Goal: Transaction & Acquisition: Purchase product/service

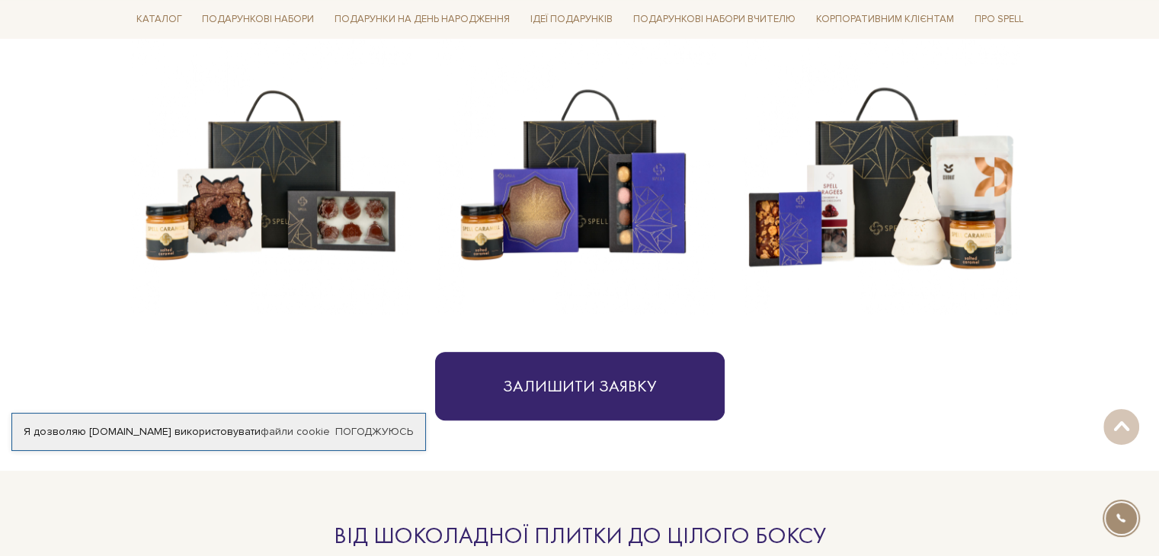
scroll to position [534, 0]
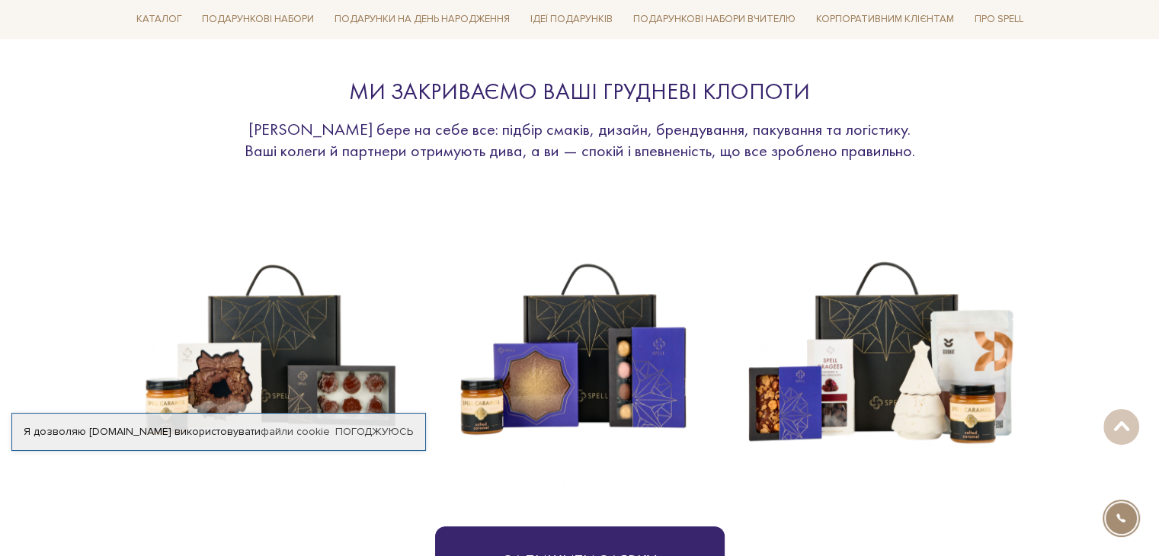
click at [899, 405] on img at bounding box center [880, 350] width 280 height 280
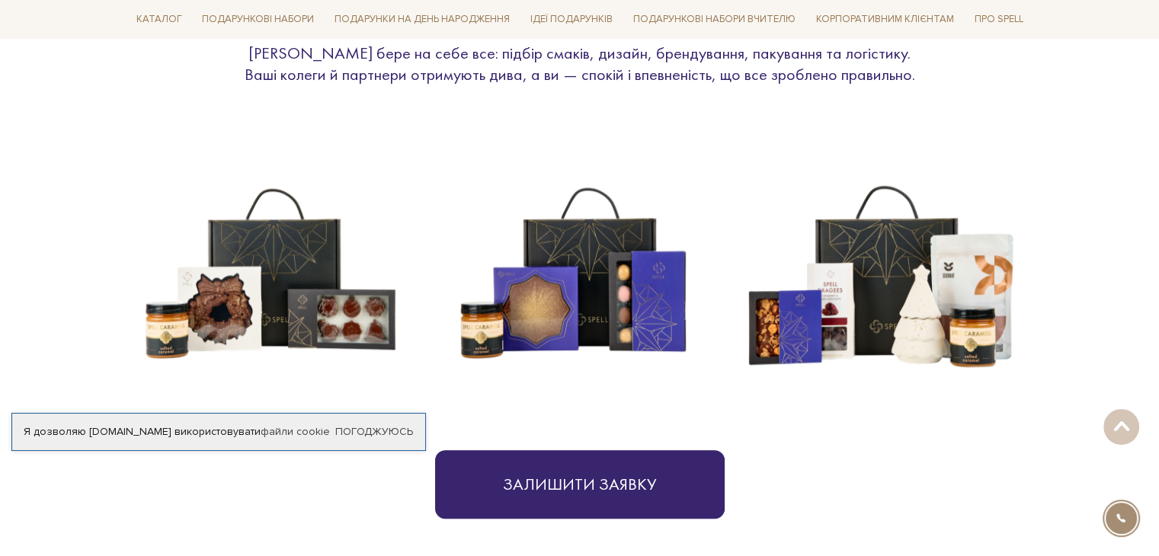
click at [889, 327] on img at bounding box center [880, 273] width 280 height 280
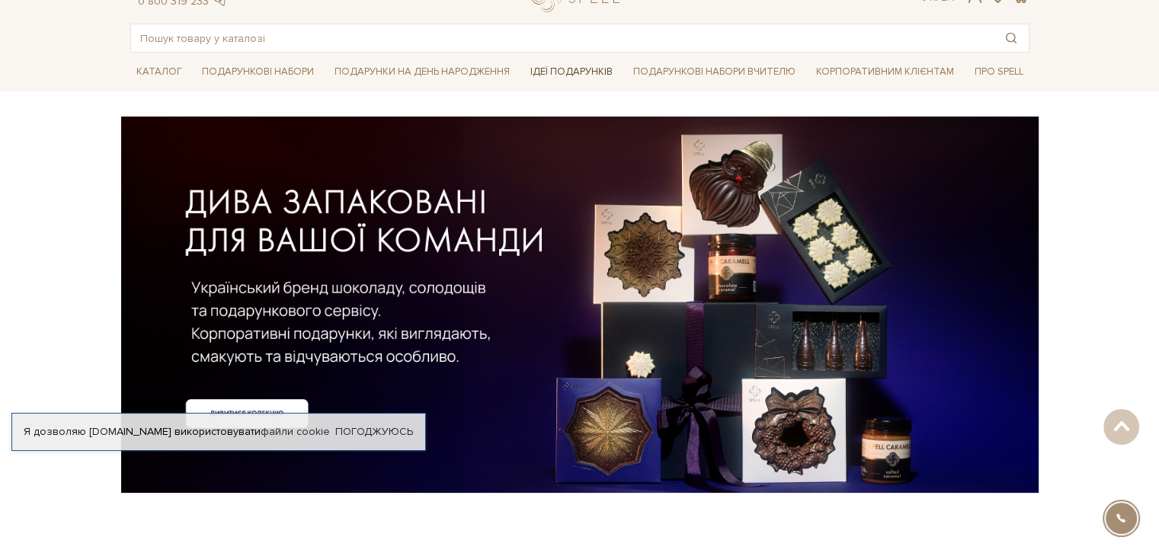
scroll to position [0, 0]
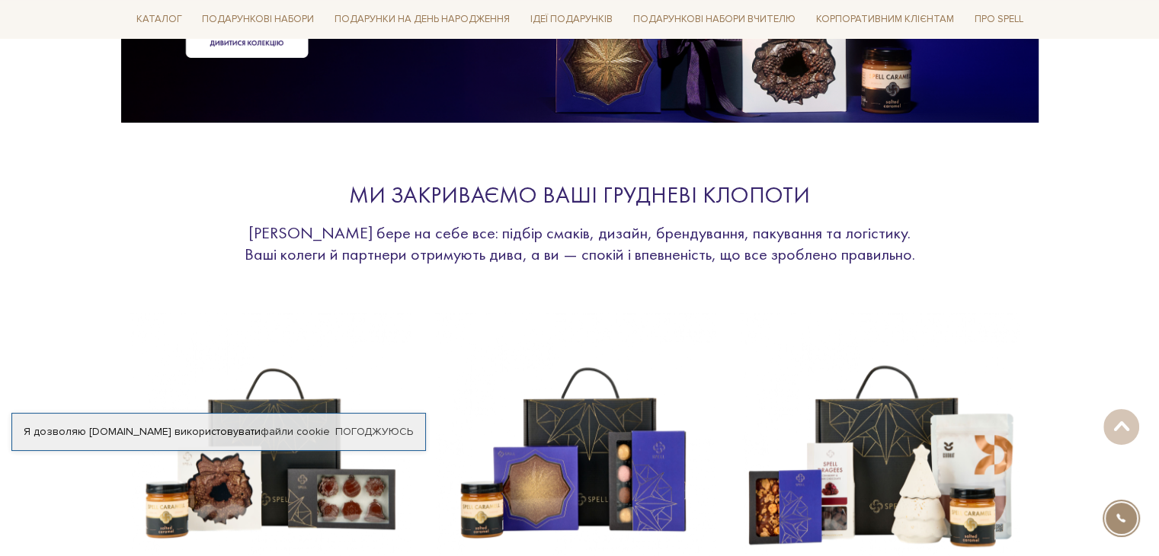
scroll to position [686, 0]
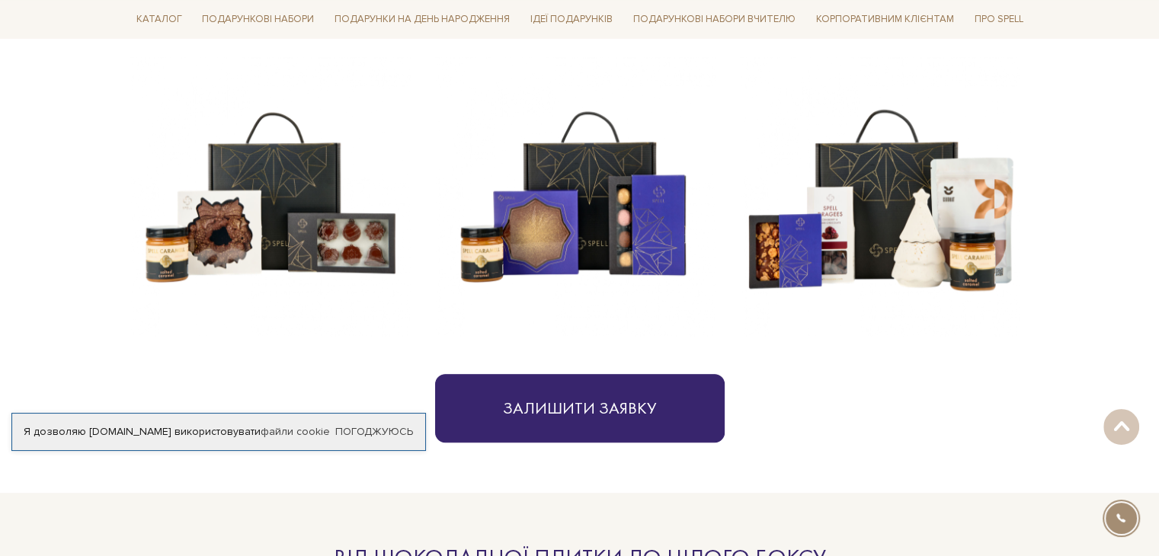
click at [920, 193] on img at bounding box center [880, 197] width 280 height 280
click at [934, 212] on img at bounding box center [880, 197] width 280 height 280
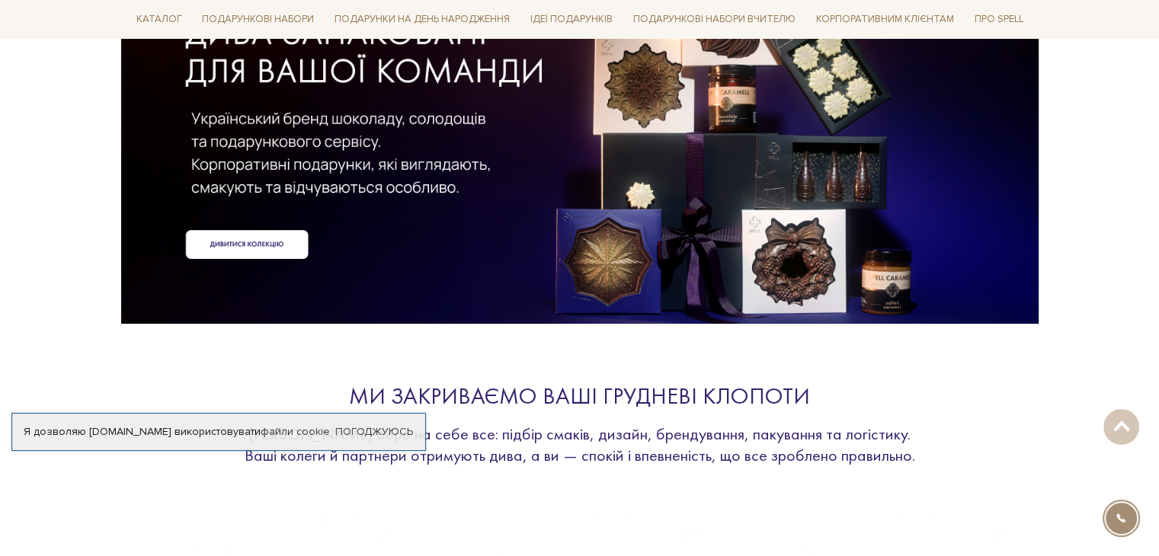
scroll to position [0, 0]
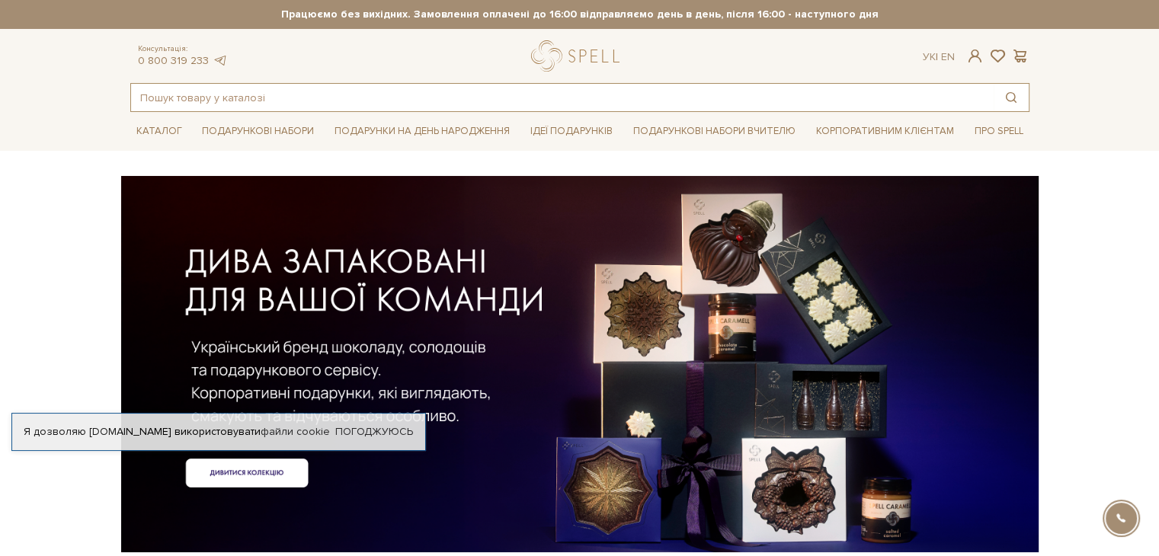
click at [226, 97] on input "text" at bounding box center [562, 97] width 863 height 27
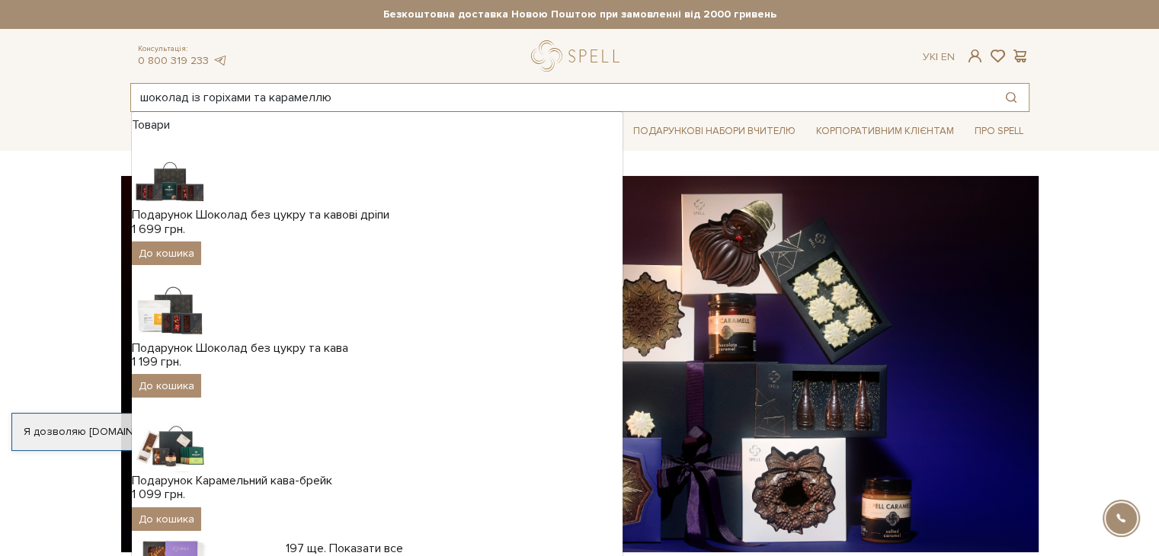
type input "шоколад із горіхами та карамеллю"
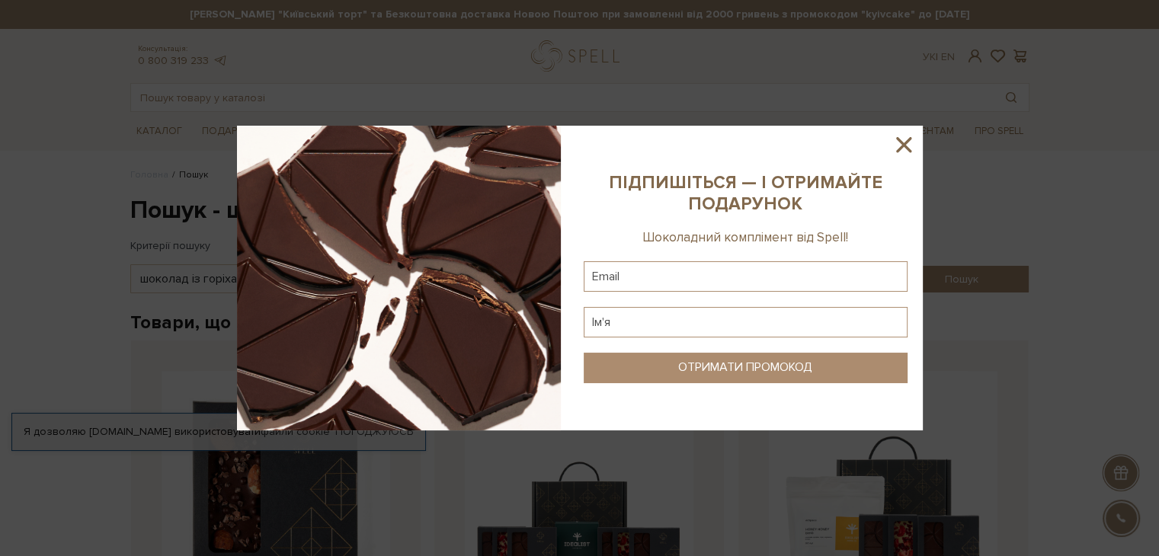
click at [902, 136] on icon at bounding box center [904, 145] width 26 height 26
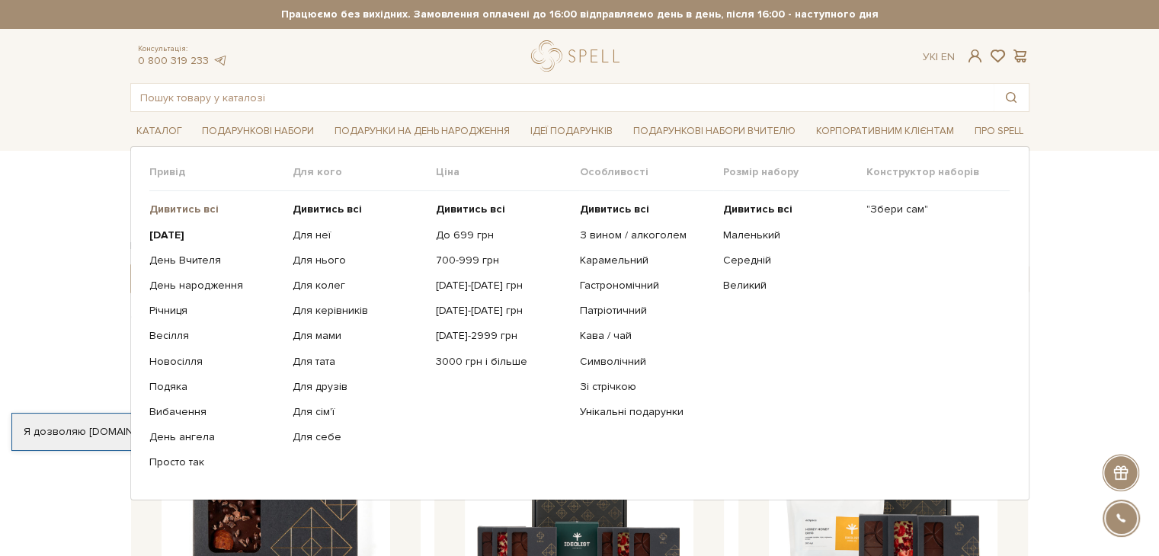
click at [177, 208] on b "Дивитись всі" at bounding box center [183, 209] width 69 height 13
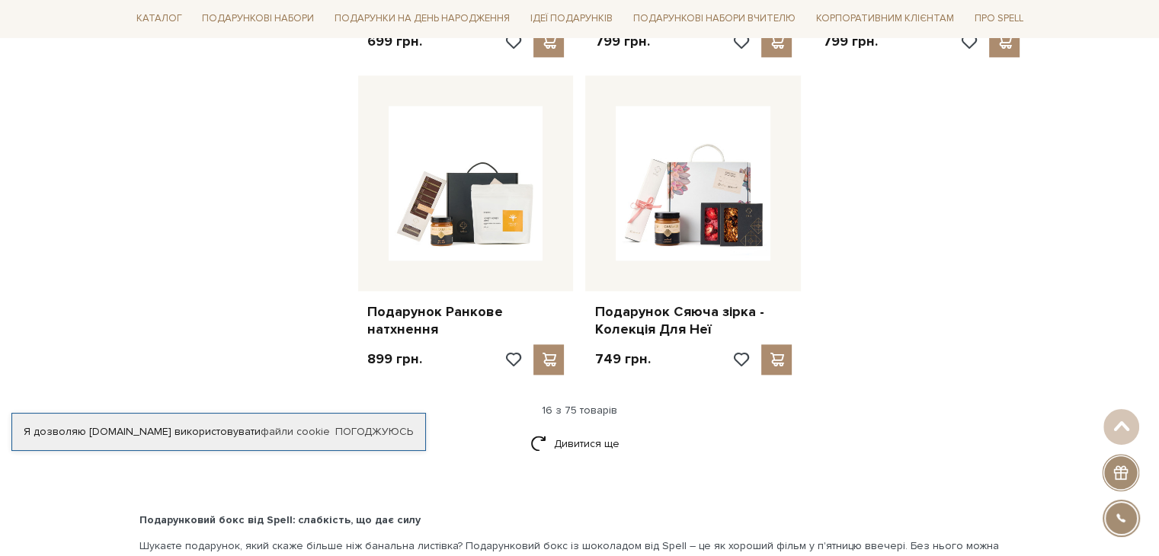
scroll to position [1829, 0]
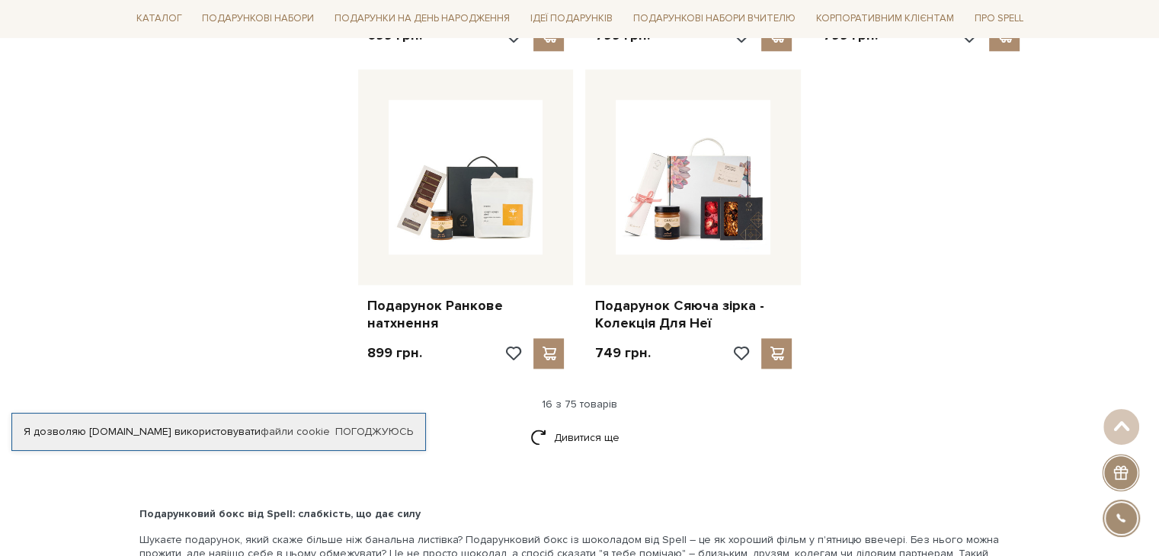
click at [574, 398] on div "16 з 75 товарів" at bounding box center [580, 405] width 912 height 14
click at [592, 425] on link "Дивитися ще" at bounding box center [579, 438] width 99 height 27
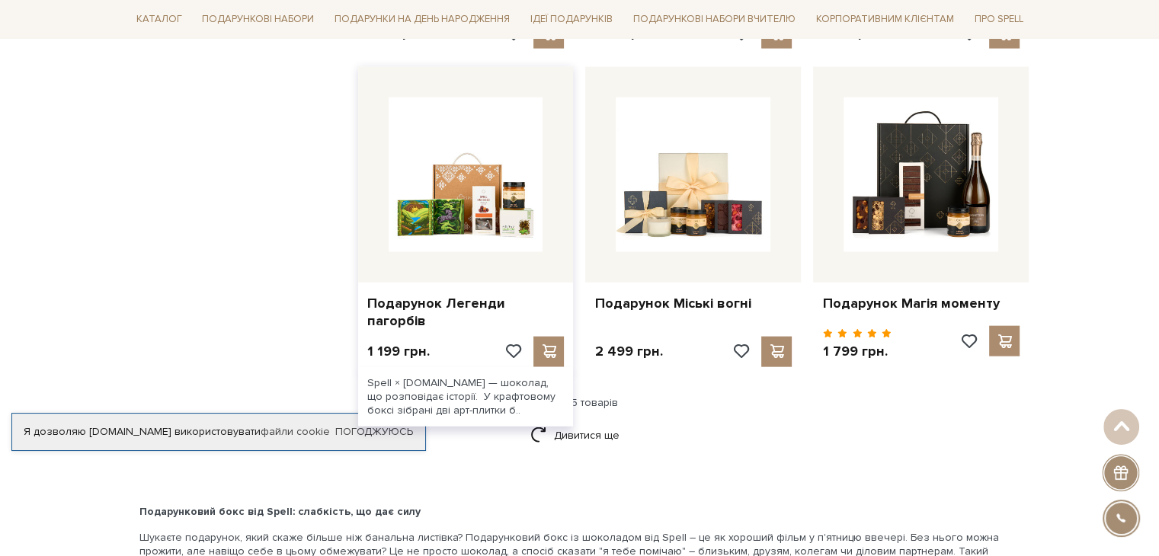
scroll to position [3430, 0]
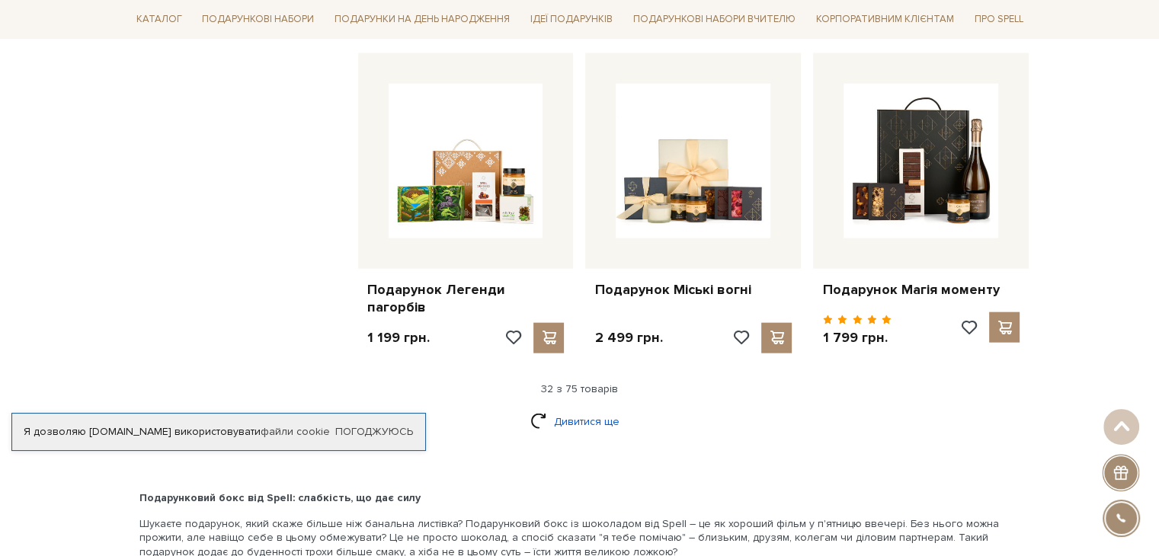
click at [588, 418] on link "Дивитися ще" at bounding box center [579, 422] width 99 height 27
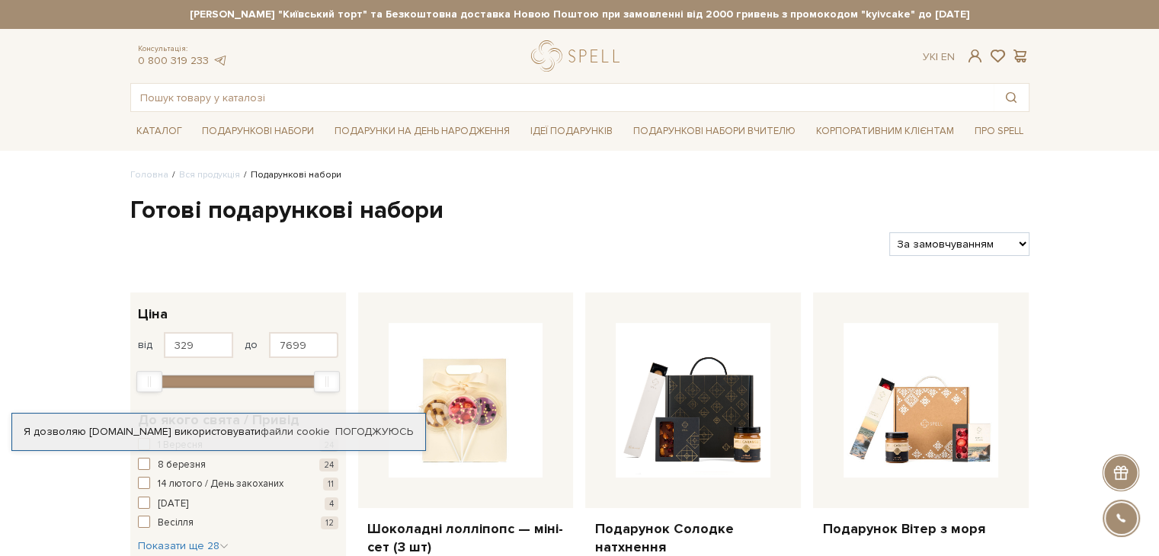
scroll to position [0, 0]
click at [364, 91] on input "text" at bounding box center [562, 97] width 863 height 27
click at [344, 95] on input "text" at bounding box center [562, 97] width 863 height 27
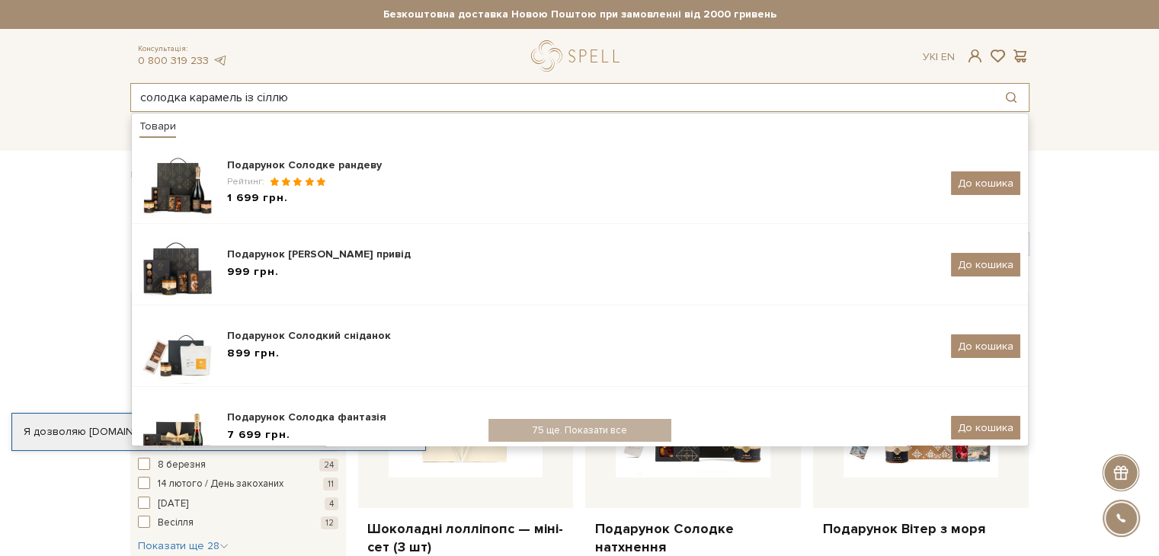
type input "солодка карамель із сіллю"
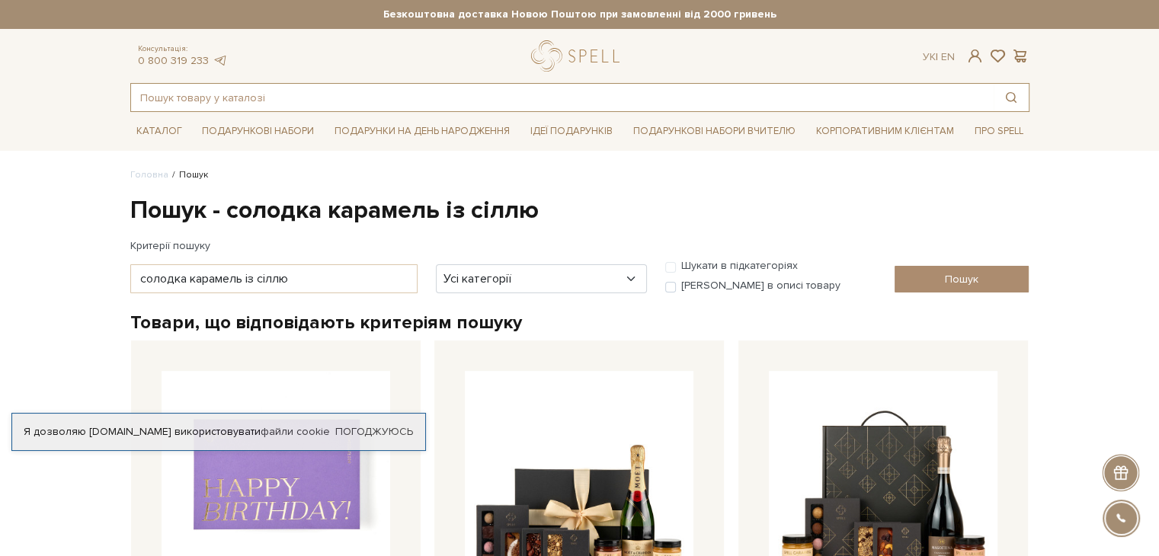
click at [299, 101] on input "text" at bounding box center [562, 97] width 863 height 27
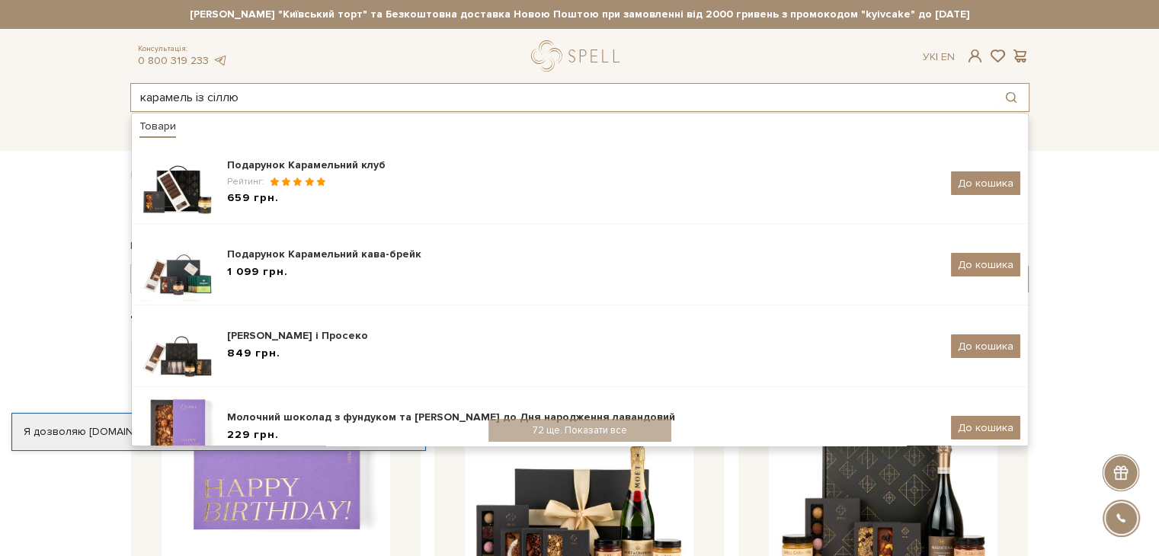
type input "карамель із сіллю"
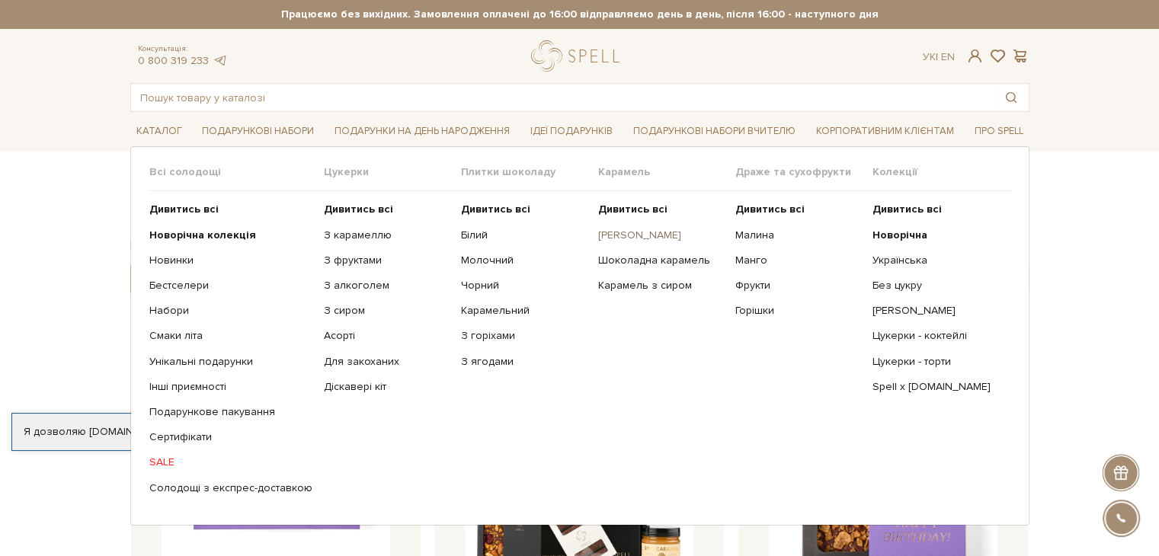
click at [636, 233] on link "[PERSON_NAME]" at bounding box center [661, 236] width 126 height 14
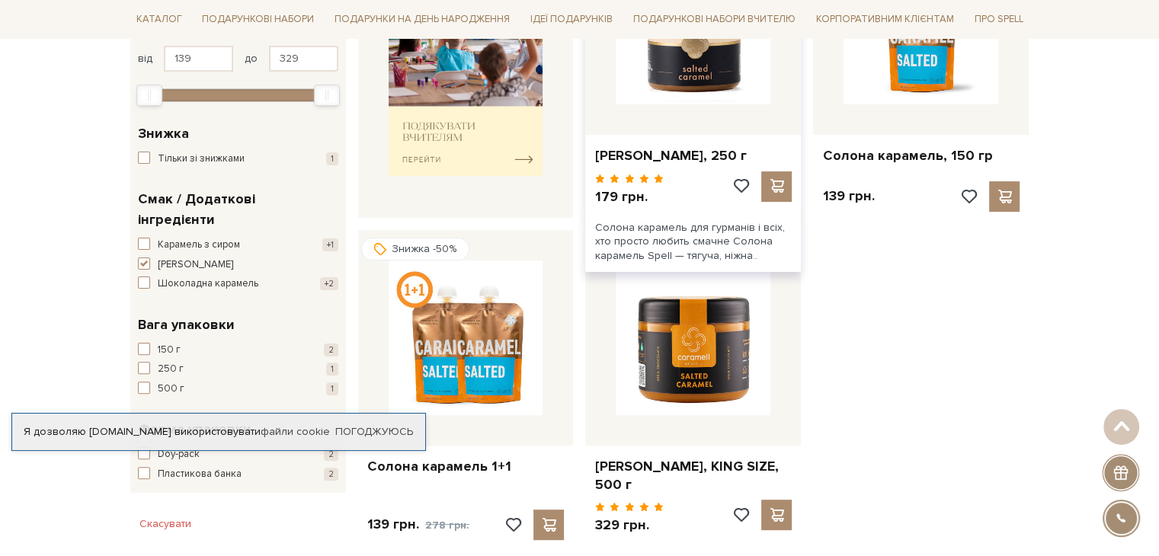
scroll to position [381, 0]
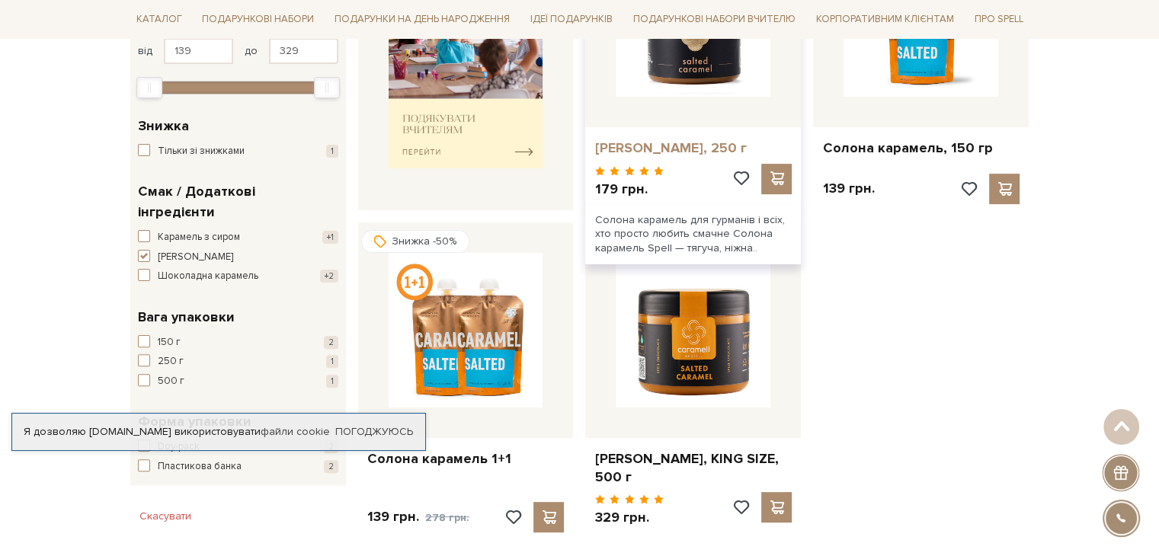
click at [674, 142] on link "[PERSON_NAME], 250 г" at bounding box center [692, 148] width 197 height 18
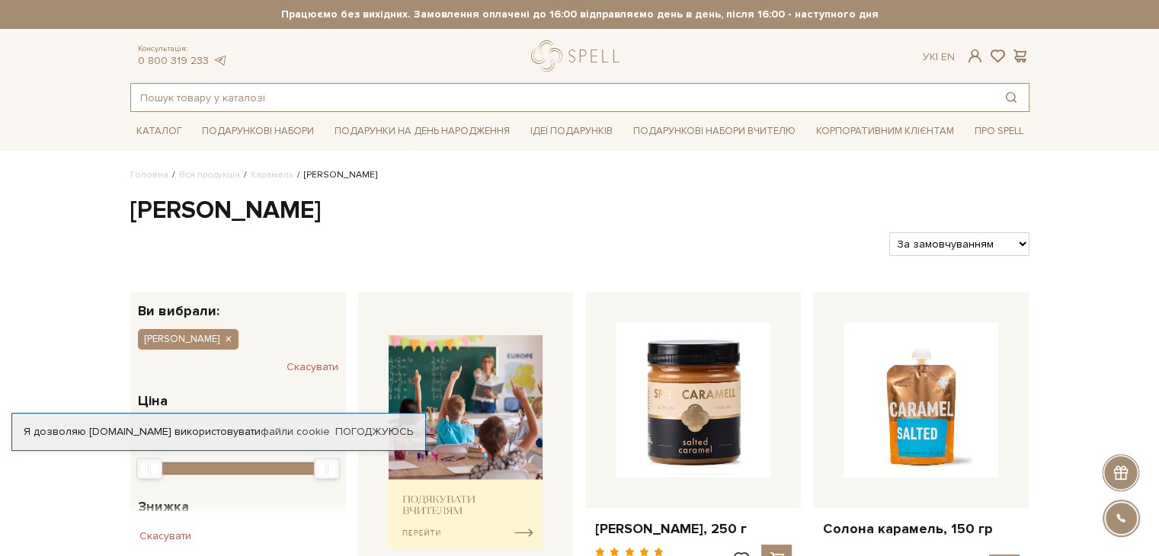
click at [573, 104] on input "text" at bounding box center [562, 97] width 863 height 27
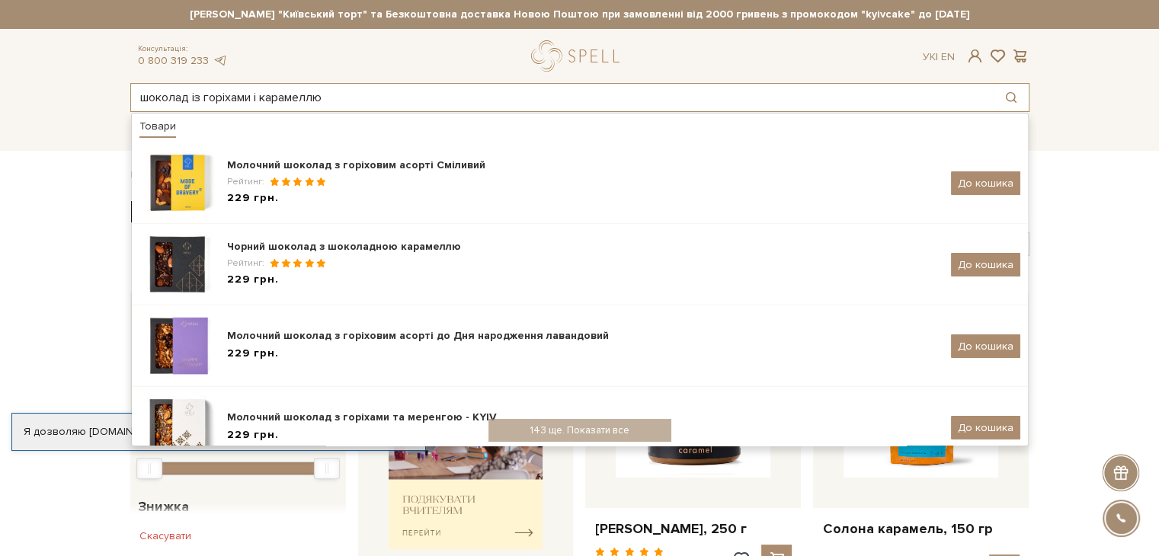
type input "шоколад із горіхами і карамеллю"
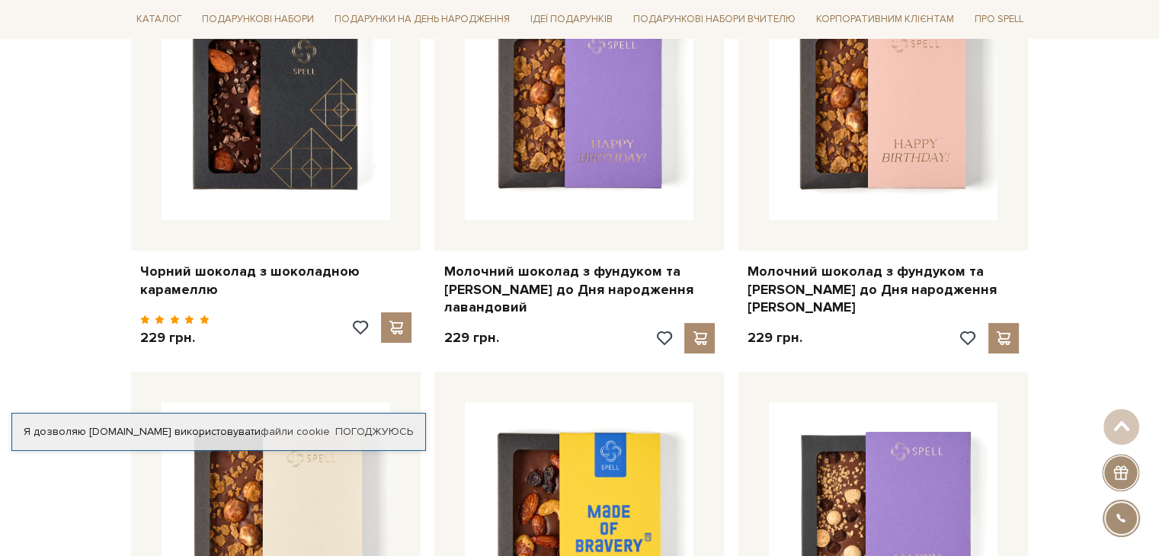
scroll to position [381, 0]
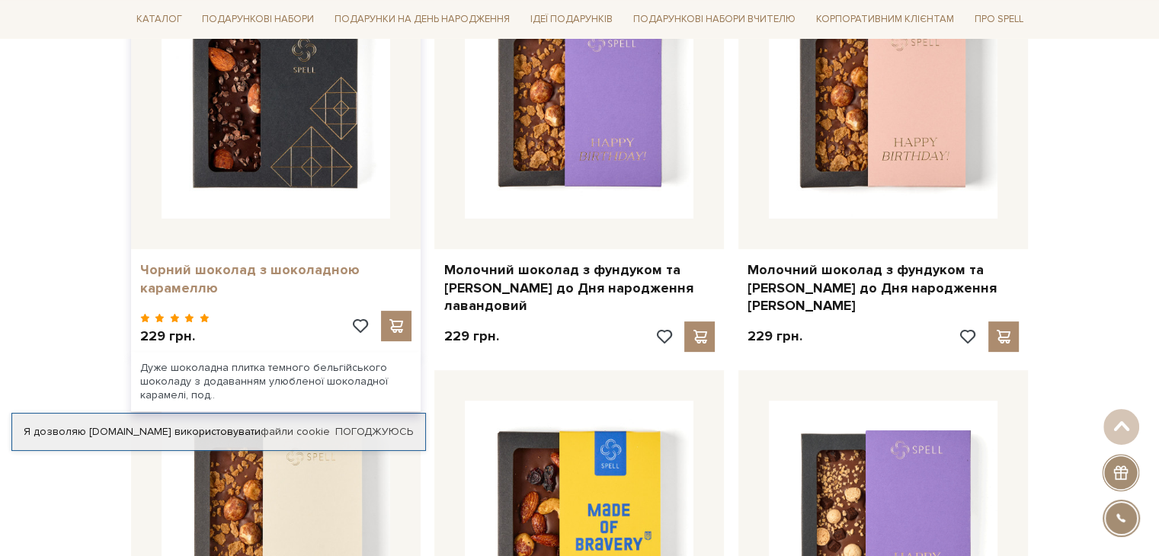
click at [262, 269] on link "Чорний шоколад з шоколадною карамеллю" at bounding box center [275, 279] width 271 height 36
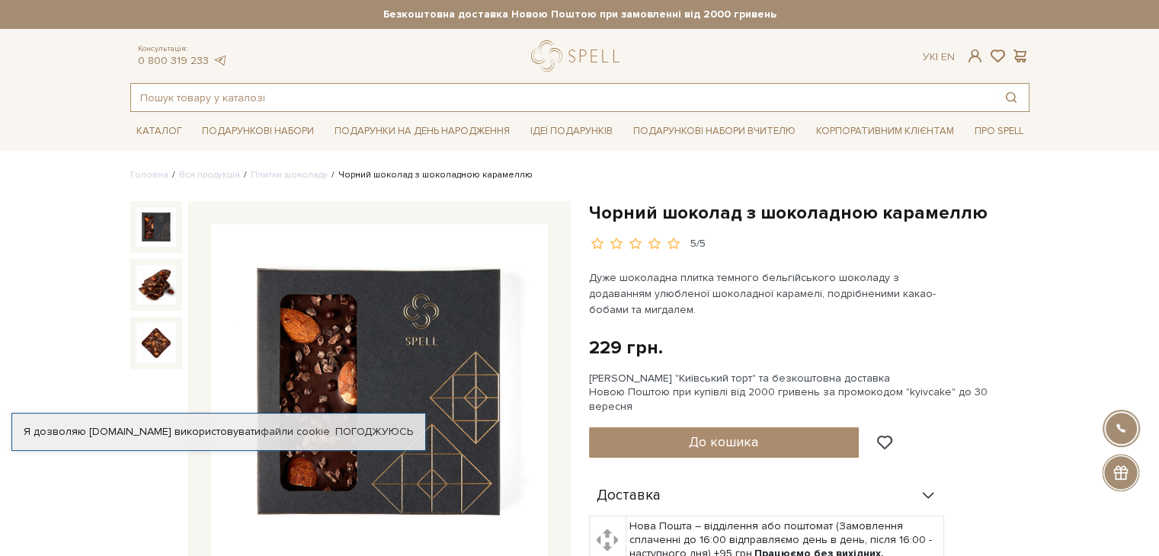
click at [606, 98] on input "text" at bounding box center [562, 97] width 863 height 27
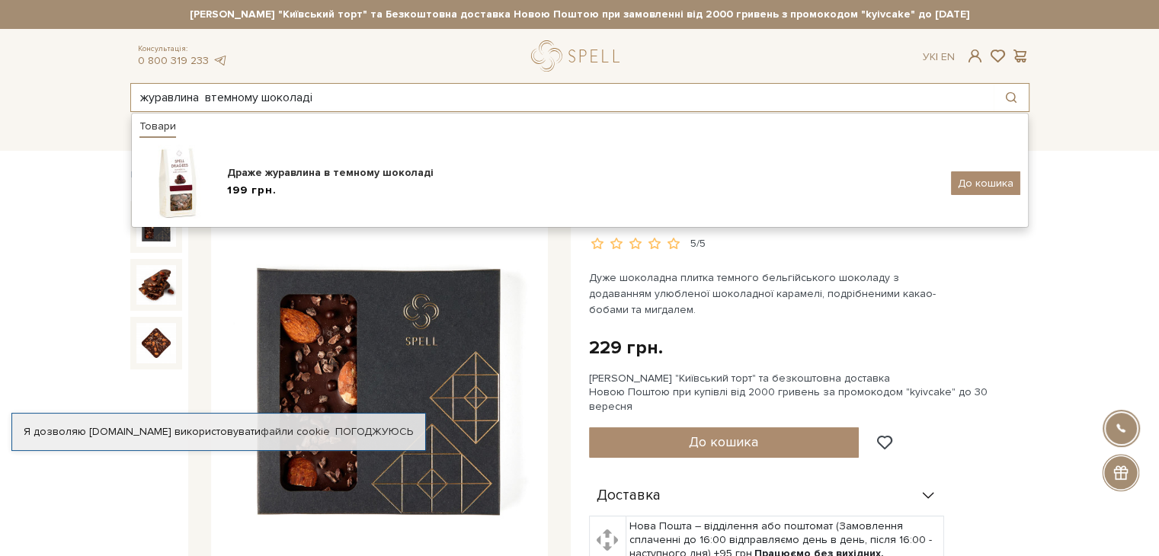
type input "журавлина втемному шоколаді"
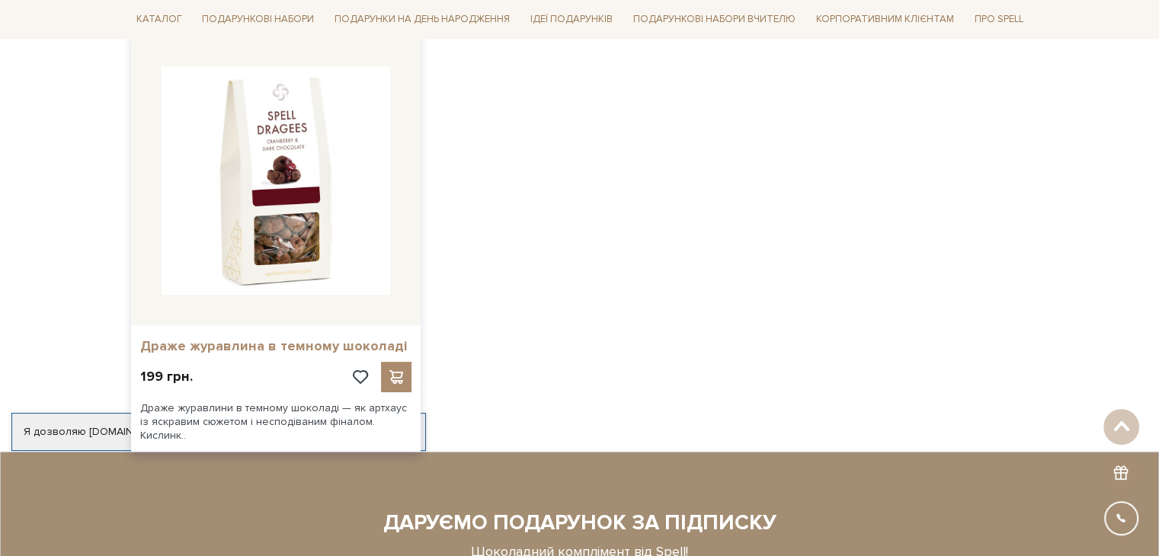
click at [320, 342] on link "Драже журавлина в темному шоколаді" at bounding box center [275, 347] width 271 height 18
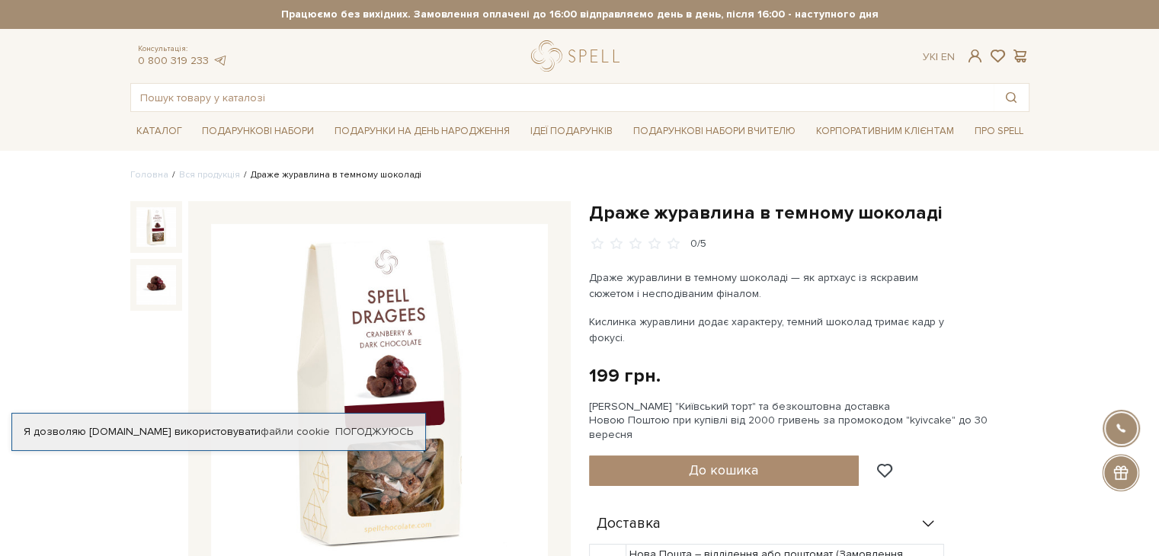
click at [768, 214] on h1 "Драже журавлина в темному шоколаді" at bounding box center [809, 213] width 441 height 24
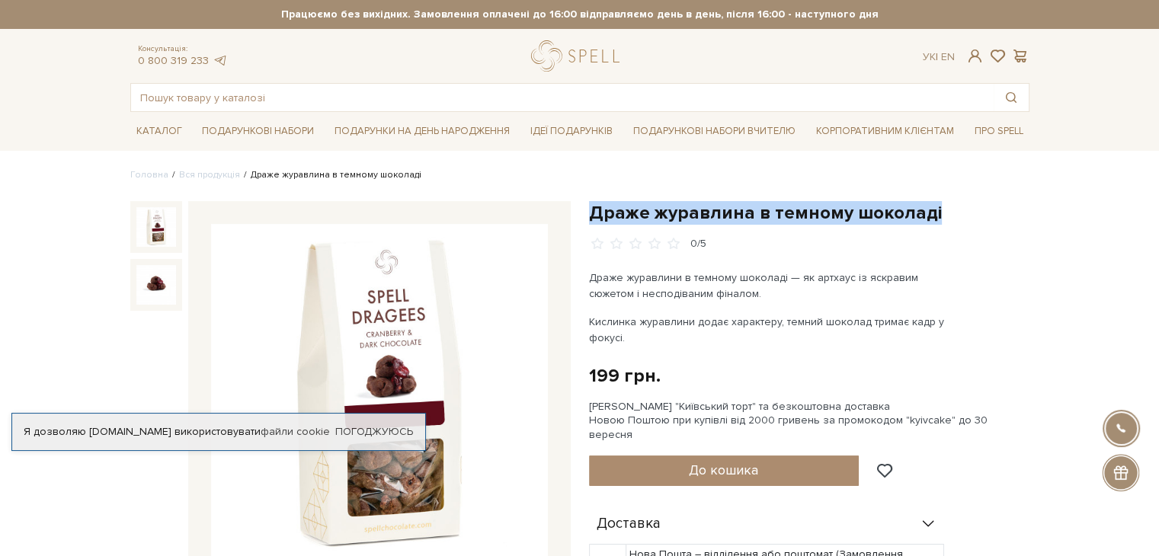
click at [768, 214] on h1 "Драже журавлина в темному шоколаді" at bounding box center [809, 213] width 441 height 24
copy div "Драже журавлина в темному шоколаді"
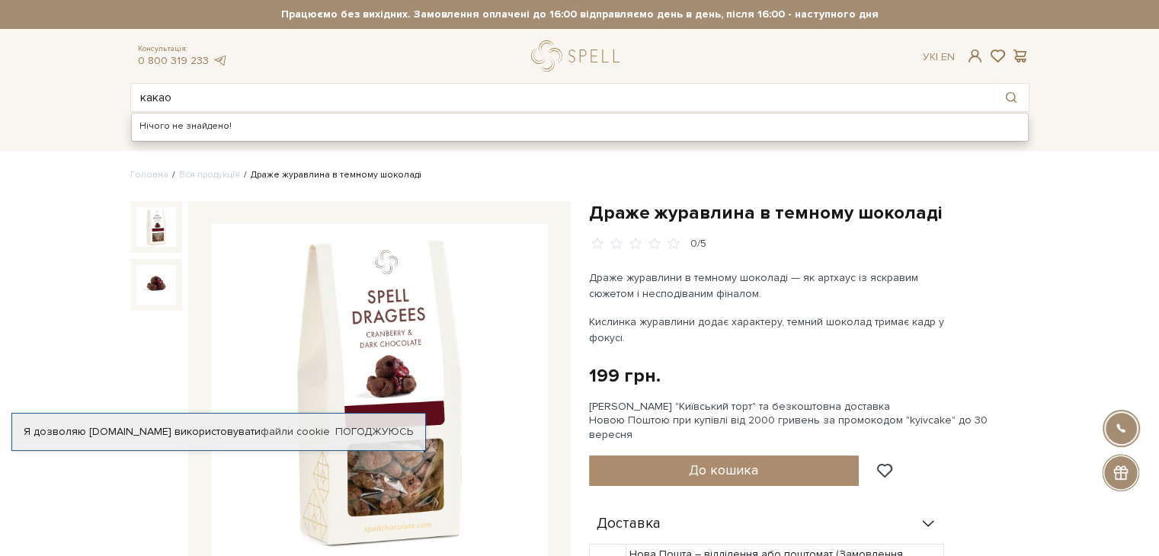
type input "какао"
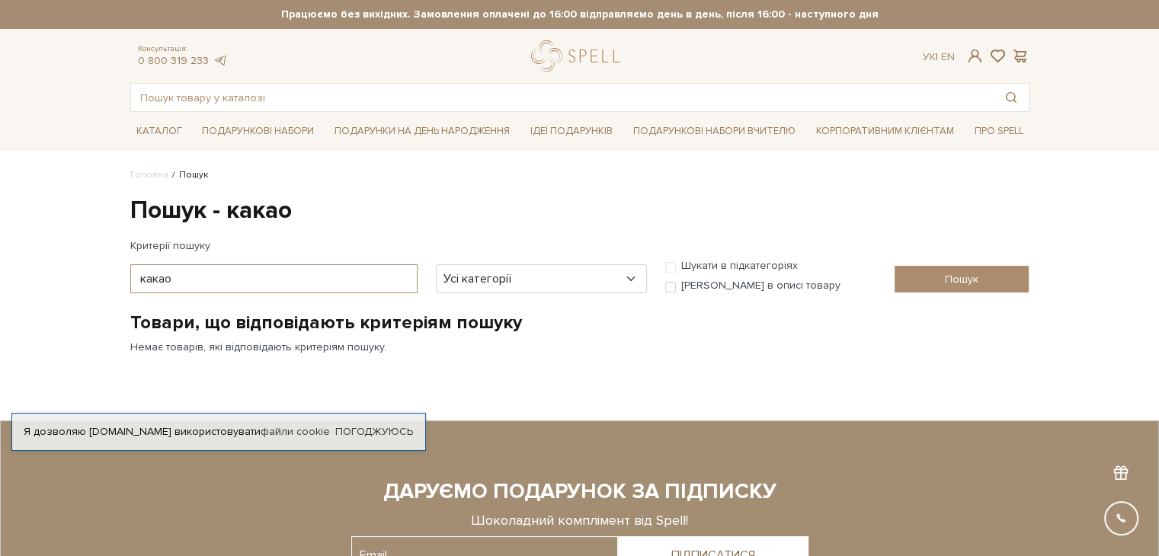
click at [235, 277] on input "какао" at bounding box center [273, 278] width 287 height 29
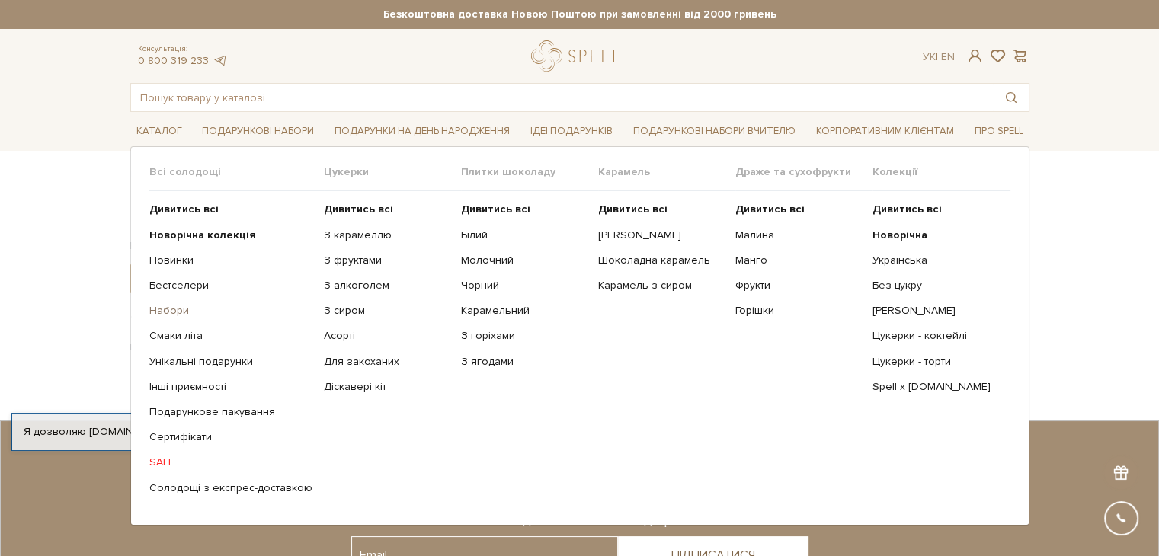
click at [170, 311] on link "Набори" at bounding box center [230, 311] width 163 height 14
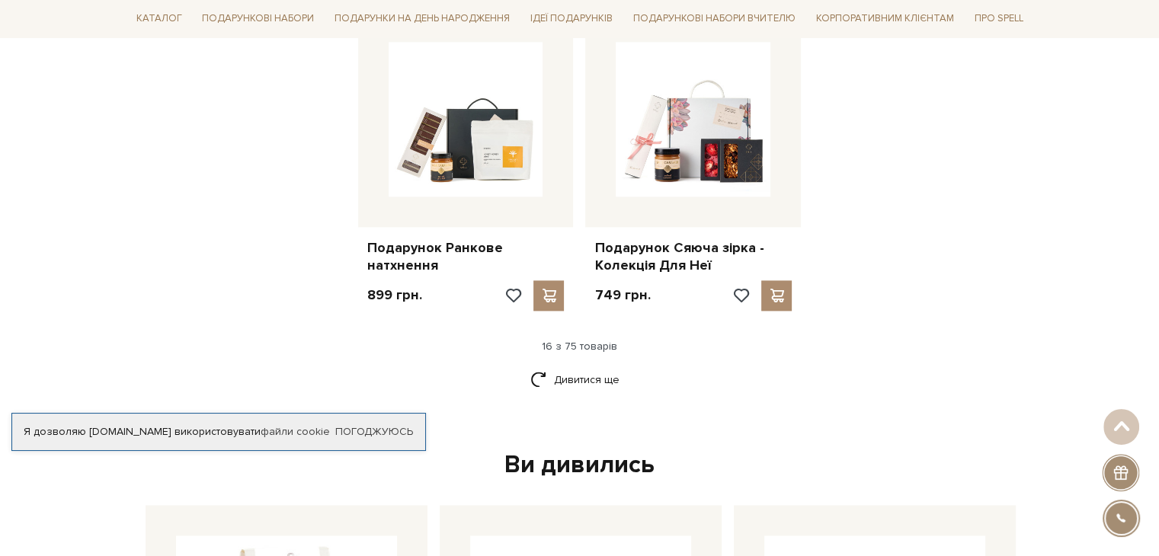
scroll to position [1982, 0]
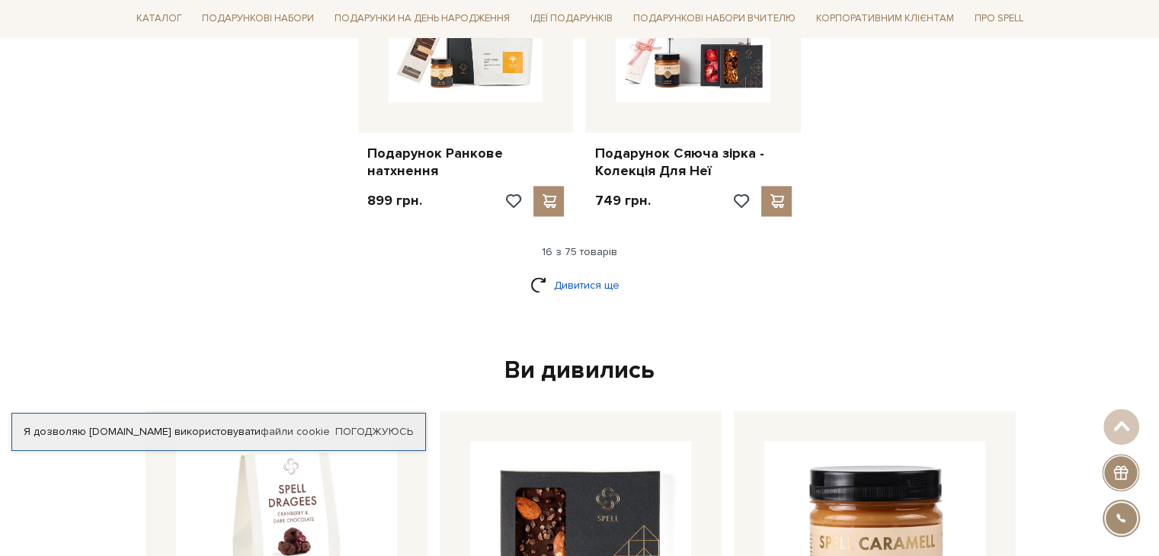
click at [594, 274] on link "Дивитися ще" at bounding box center [579, 285] width 99 height 27
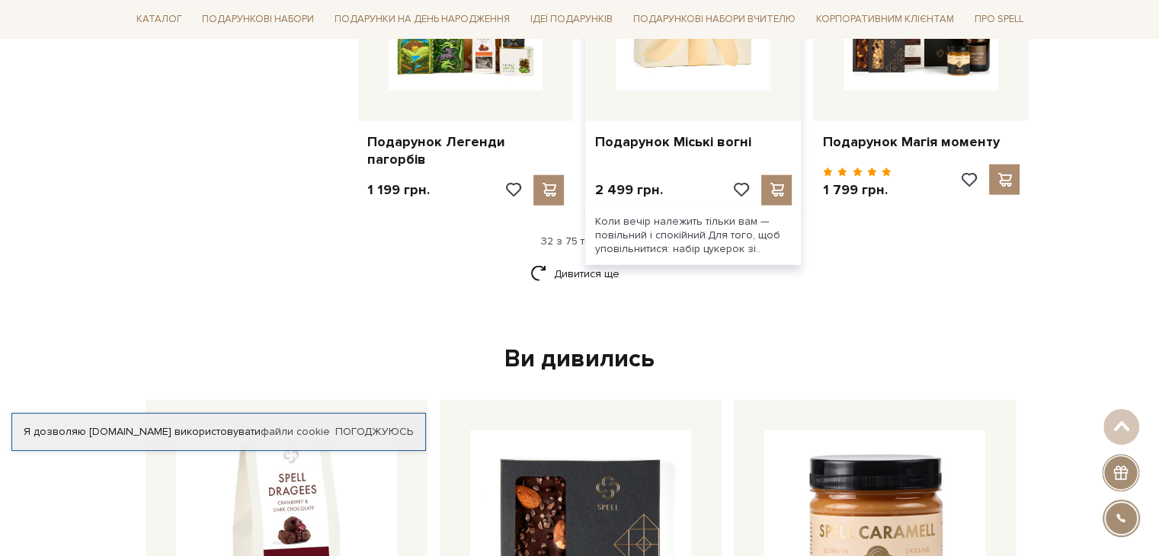
scroll to position [3582, 0]
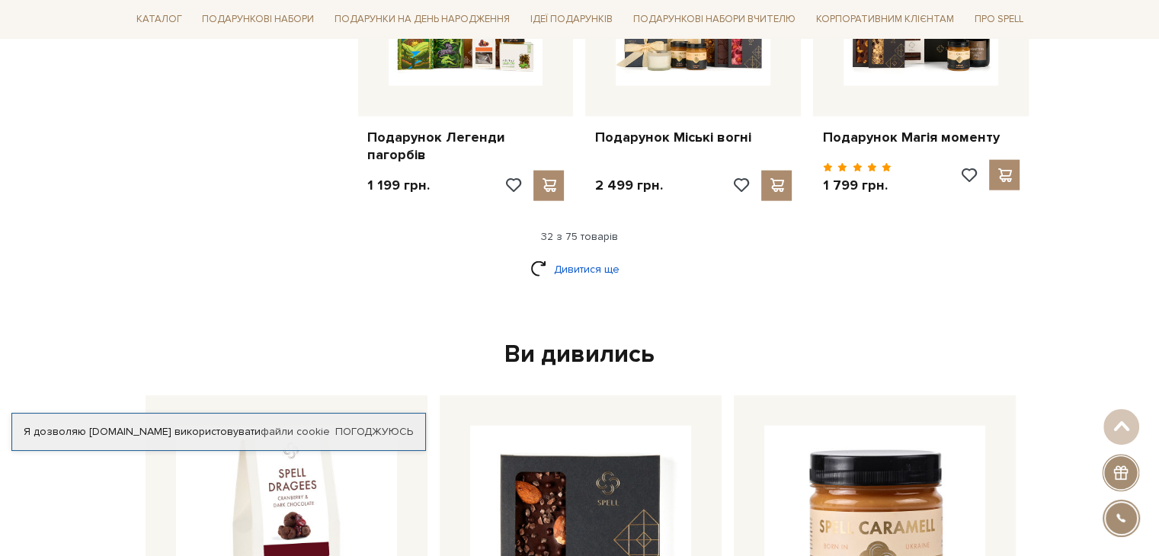
click at [589, 264] on link "Дивитися ще" at bounding box center [579, 269] width 99 height 27
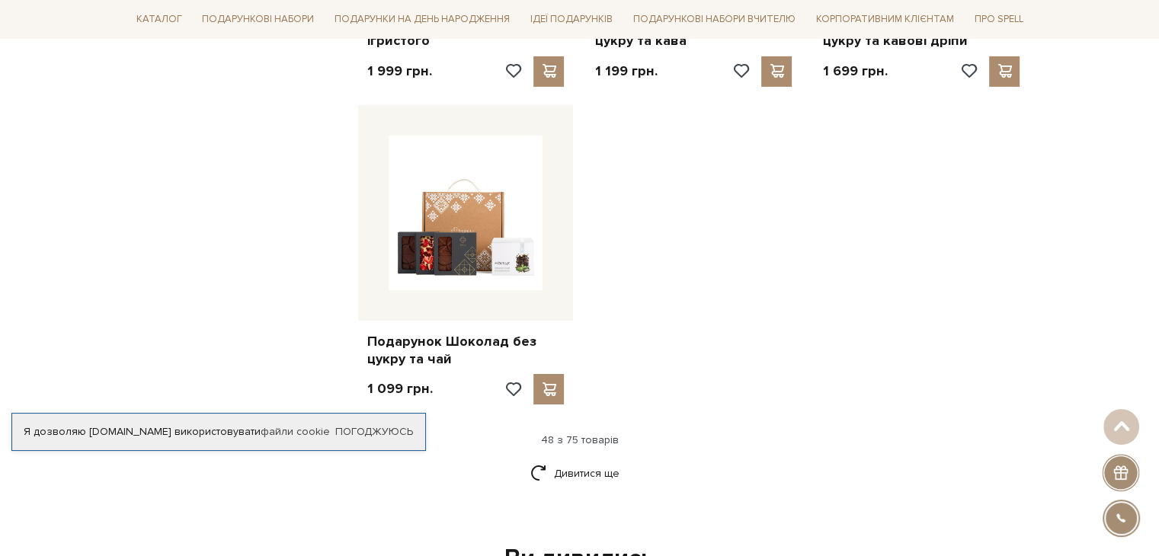
scroll to position [5411, 0]
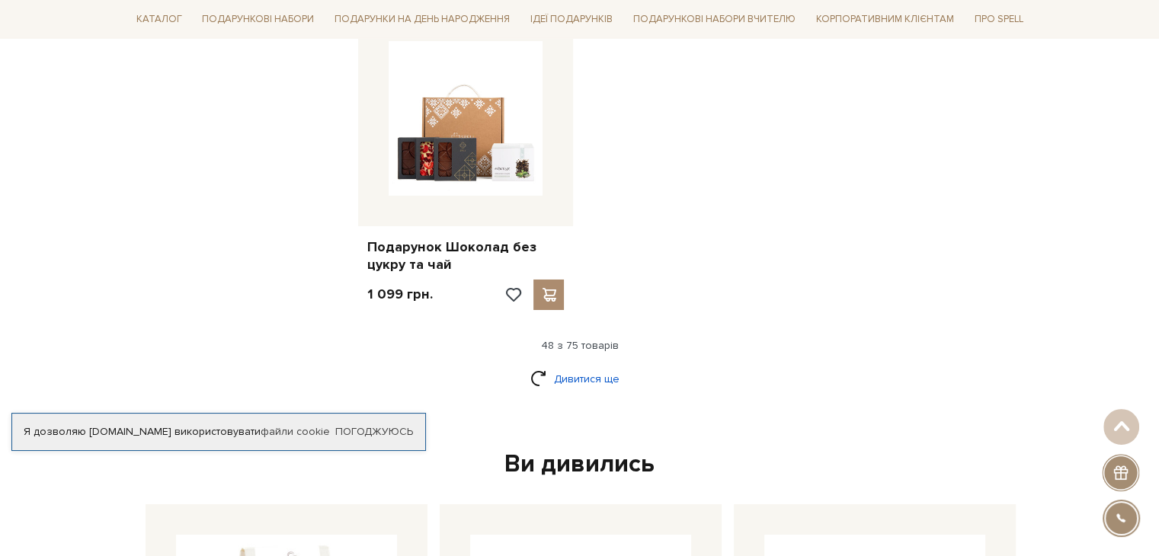
click at [589, 373] on link "Дивитися ще" at bounding box center [579, 379] width 99 height 27
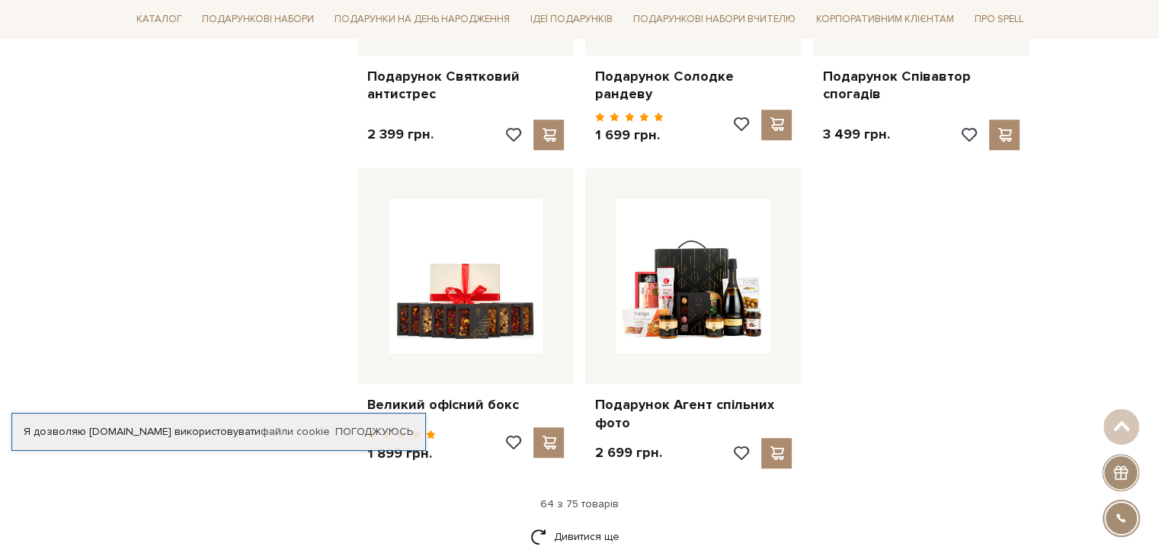
scroll to position [6859, 0]
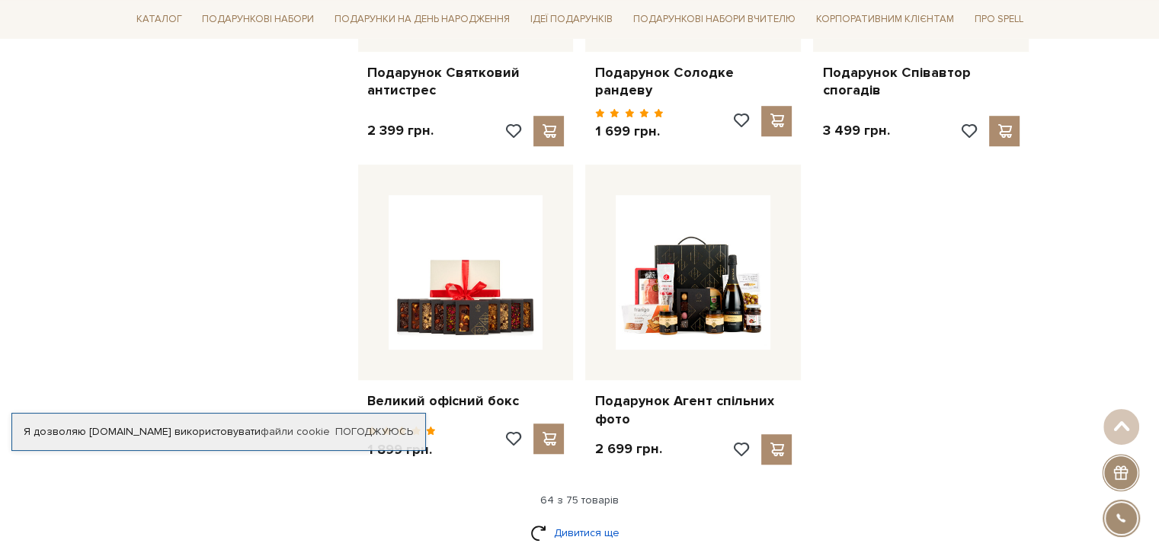
click at [561, 520] on link "Дивитися ще" at bounding box center [579, 533] width 99 height 27
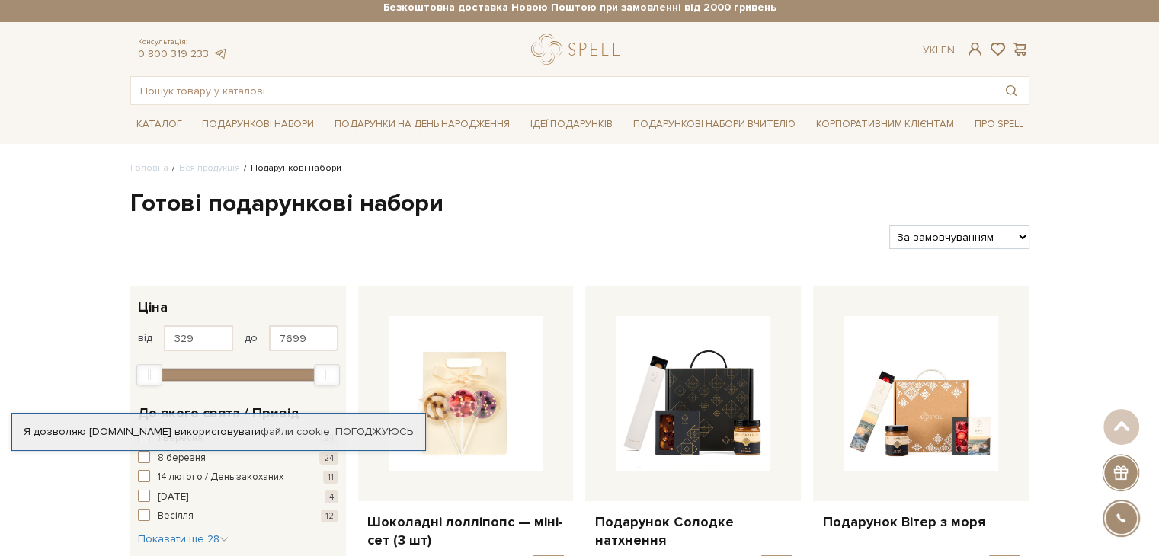
scroll to position [0, 0]
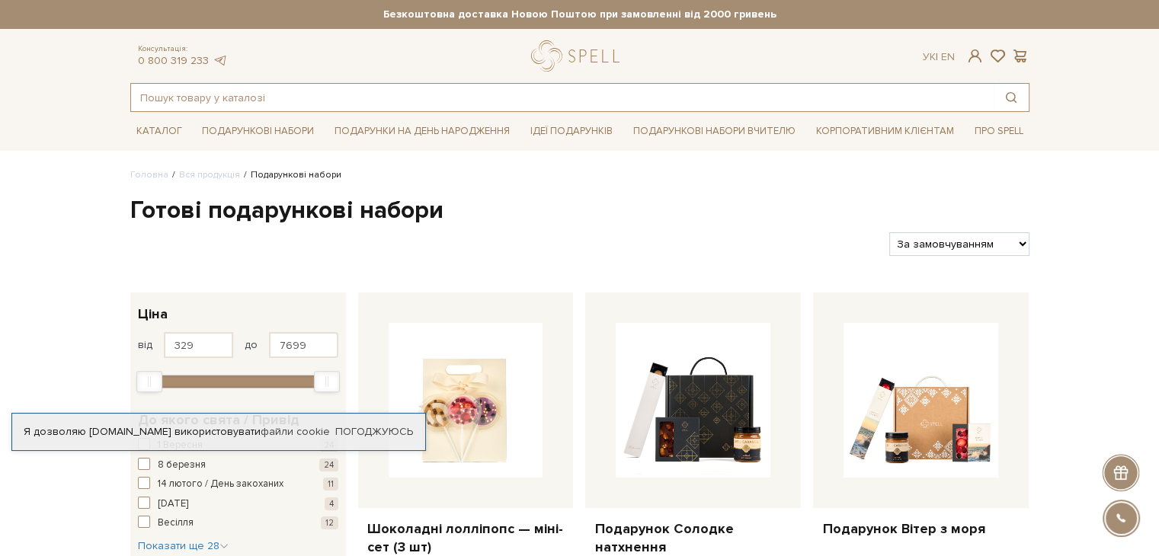
click at [567, 95] on input "text" at bounding box center [562, 97] width 863 height 27
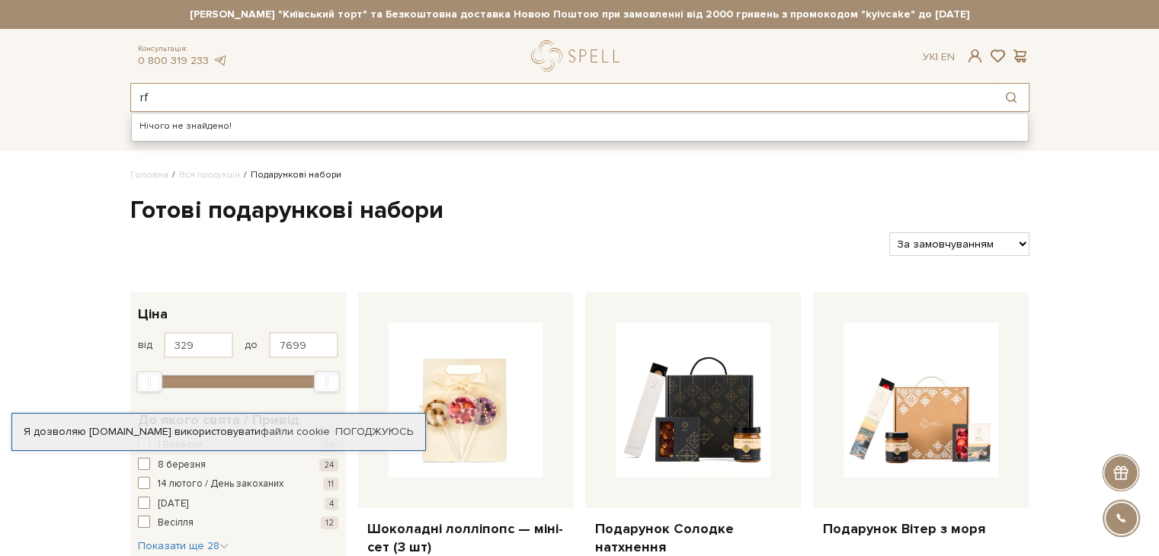
type input "r"
type input "какао"
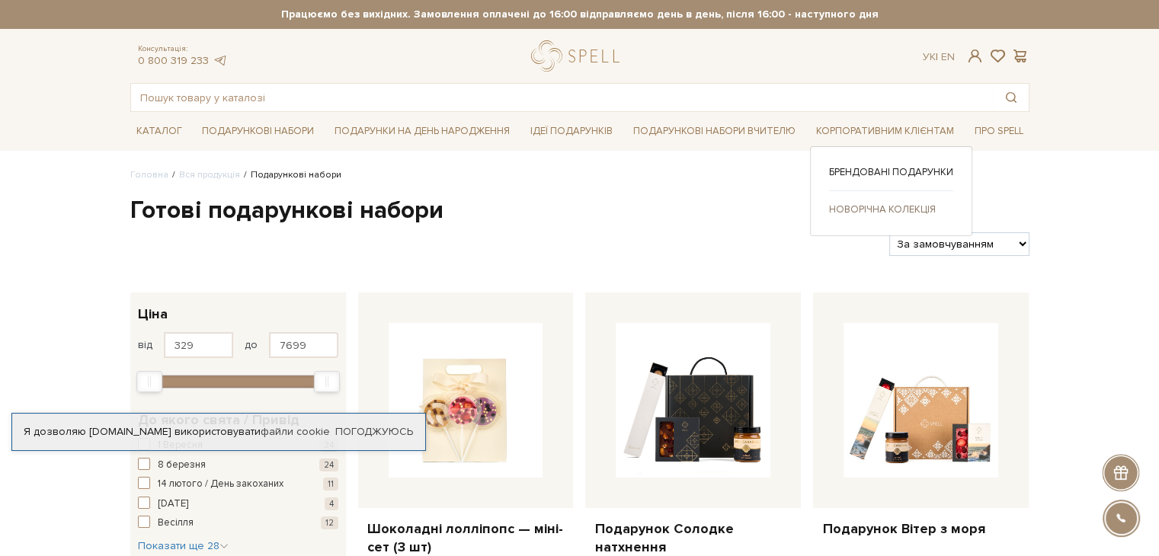
click at [903, 204] on link "Новорічна колекція" at bounding box center [891, 210] width 124 height 14
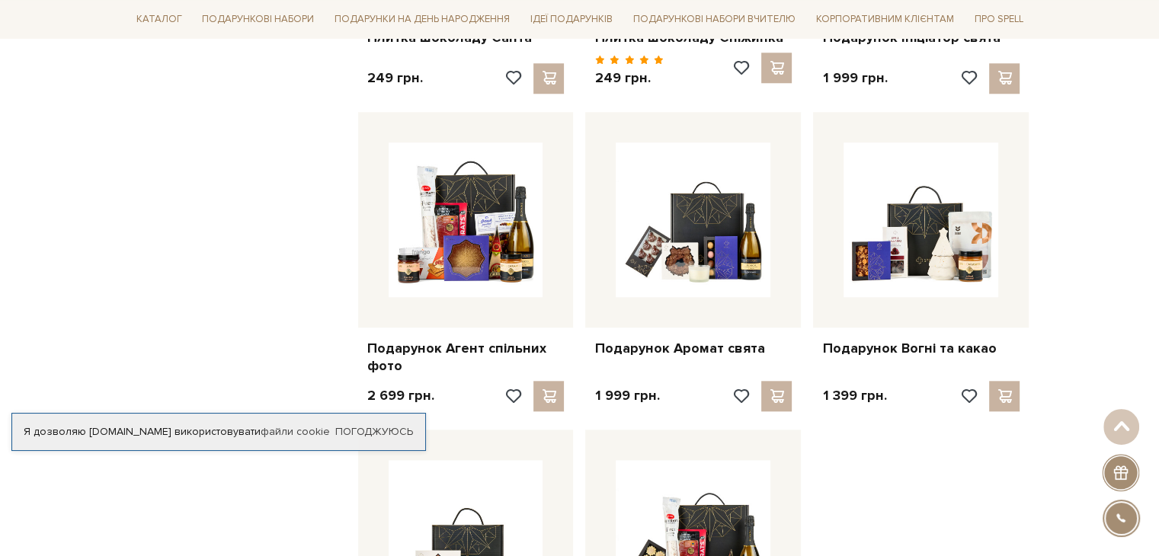
scroll to position [1448, 0]
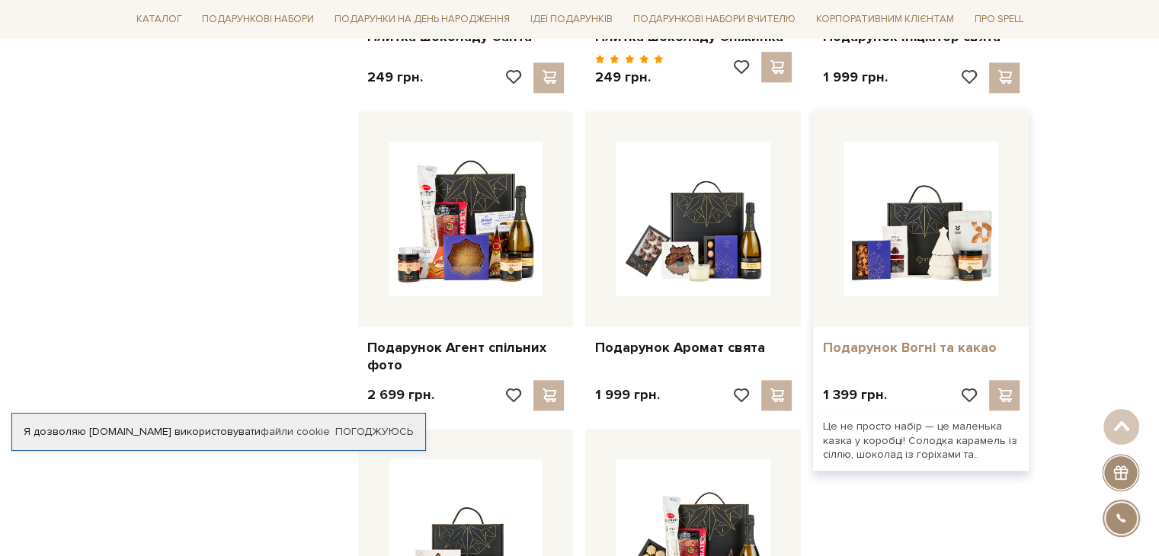
click at [884, 345] on link "Подарунок Вогні та какао" at bounding box center [920, 348] width 197 height 18
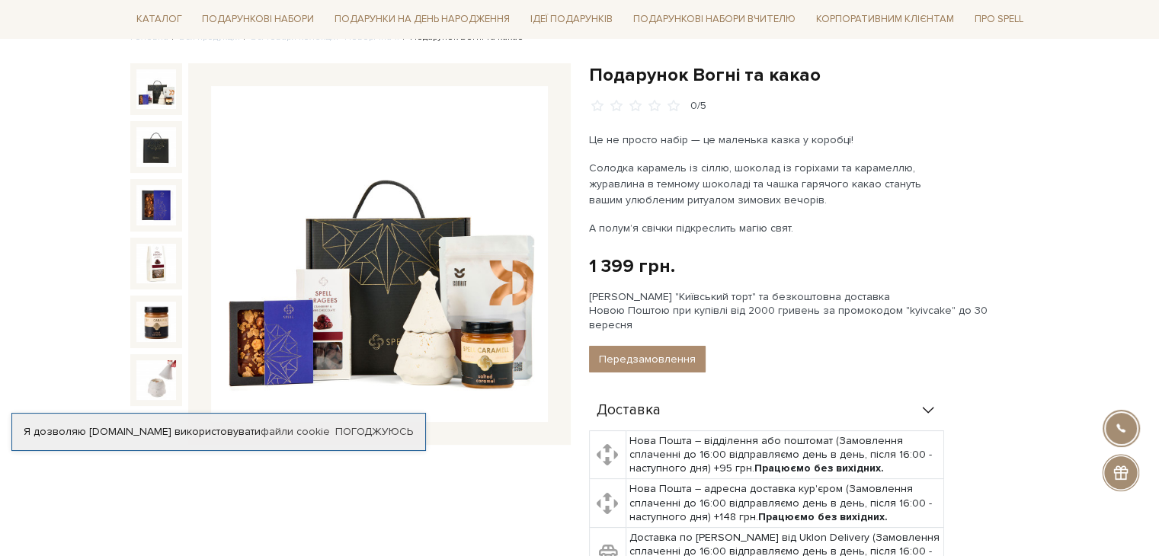
scroll to position [152, 0]
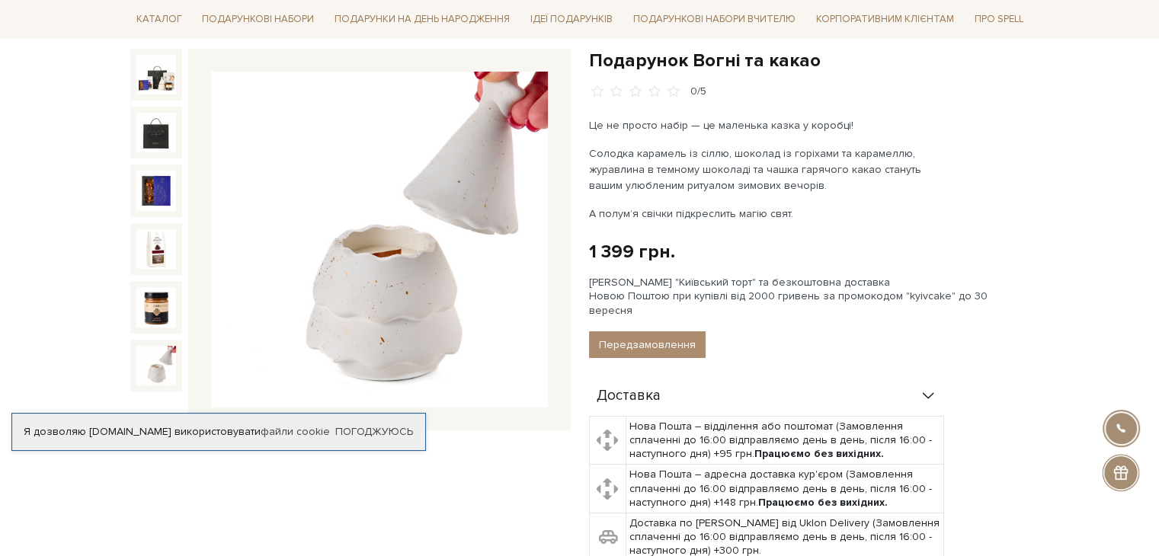
click at [169, 357] on img at bounding box center [156, 366] width 40 height 40
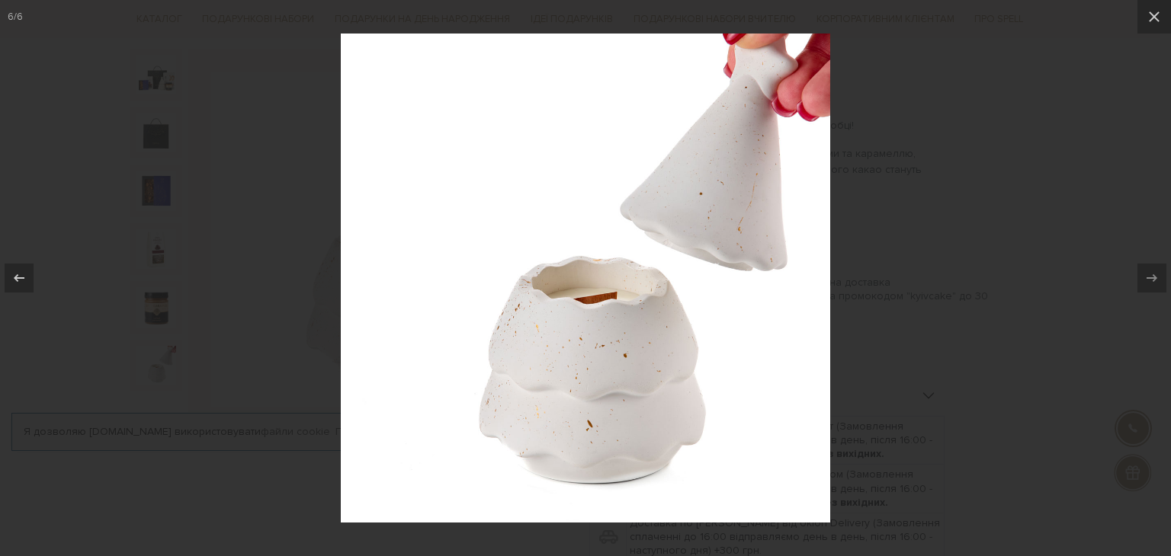
click at [1024, 272] on div at bounding box center [585, 278] width 1171 height 556
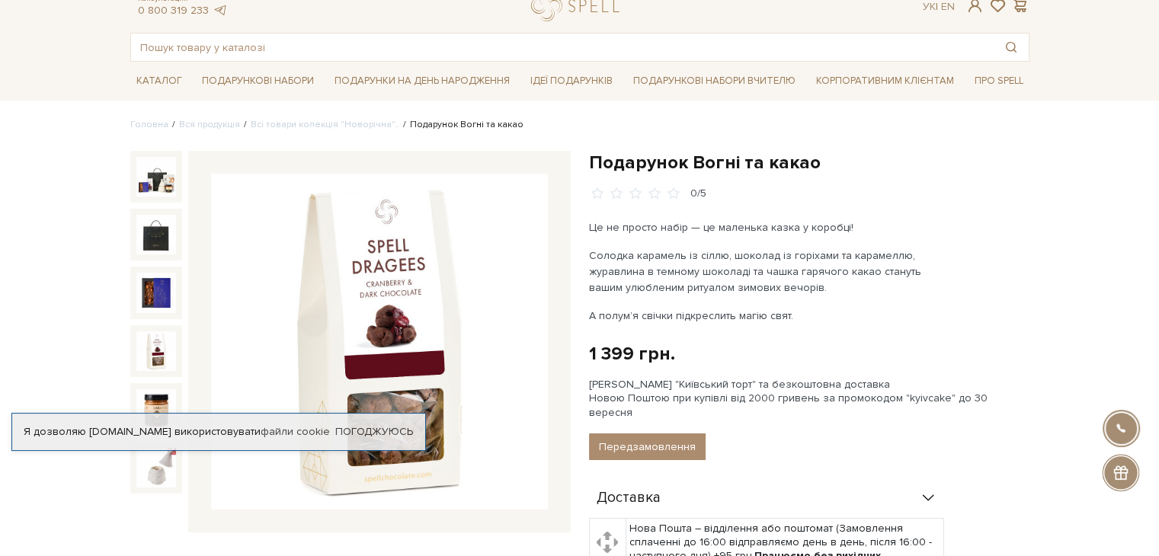
scroll to position [152, 0]
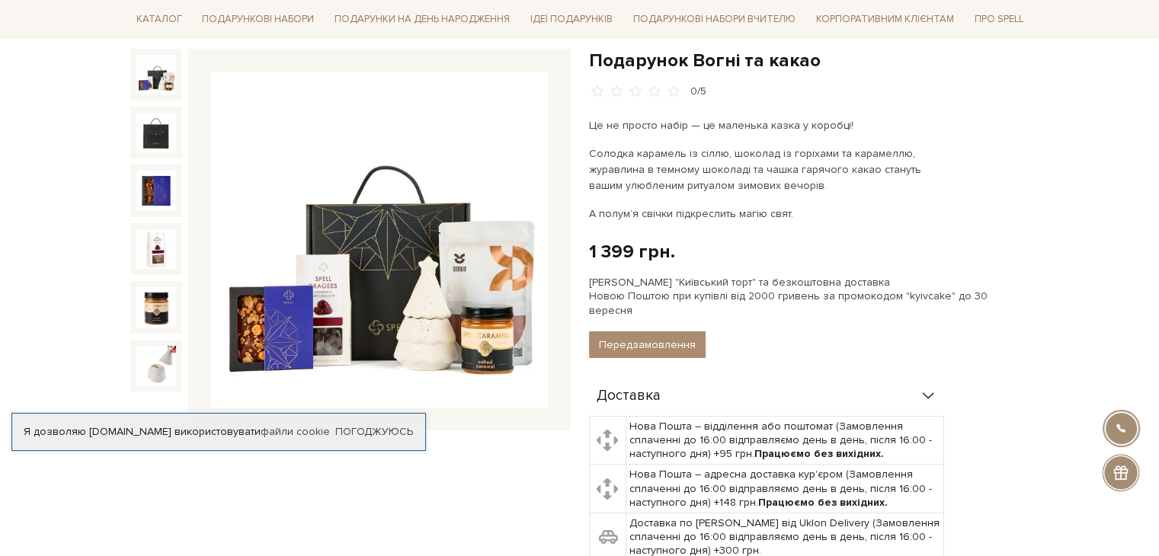
click at [156, 75] on img at bounding box center [156, 75] width 40 height 40
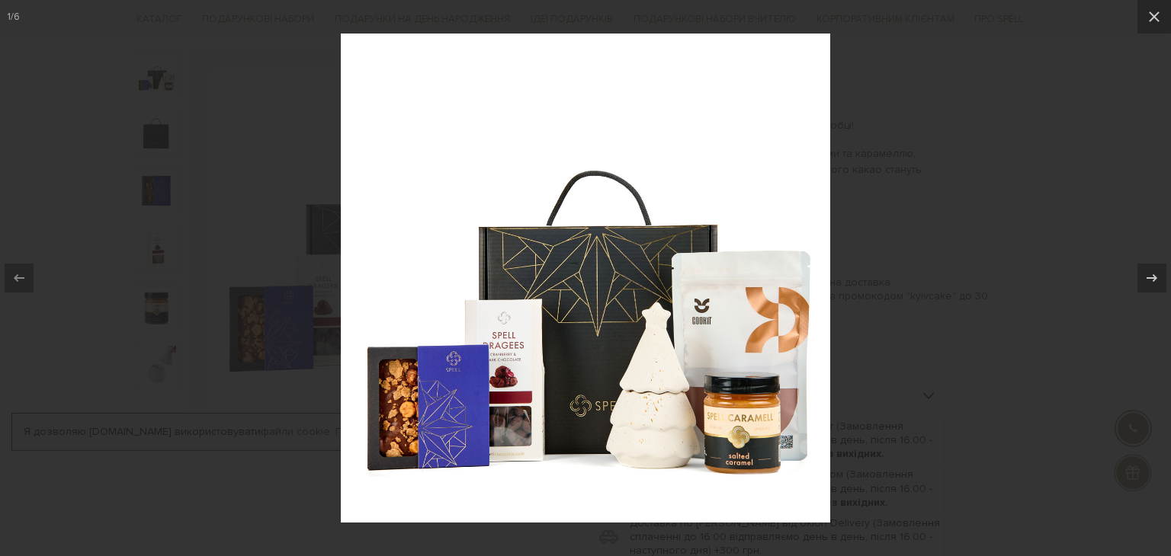
click at [852, 228] on div at bounding box center [585, 278] width 1171 height 556
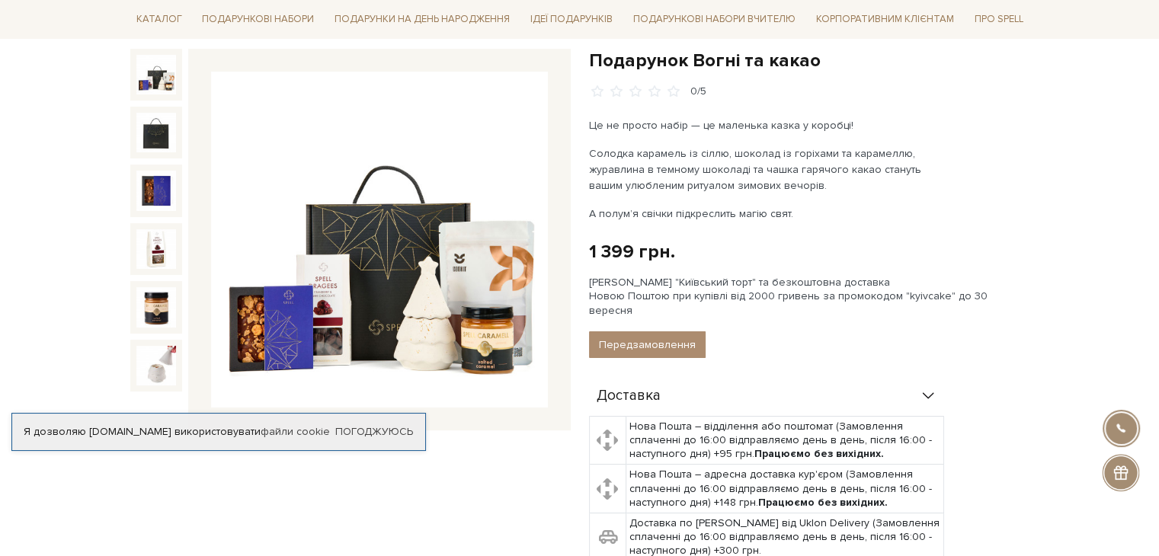
click at [653, 115] on div "Подарунок Вогні та какао 0/5 Це не просто набір — це маленька казка у коробці! …" at bounding box center [809, 397] width 441 height 697
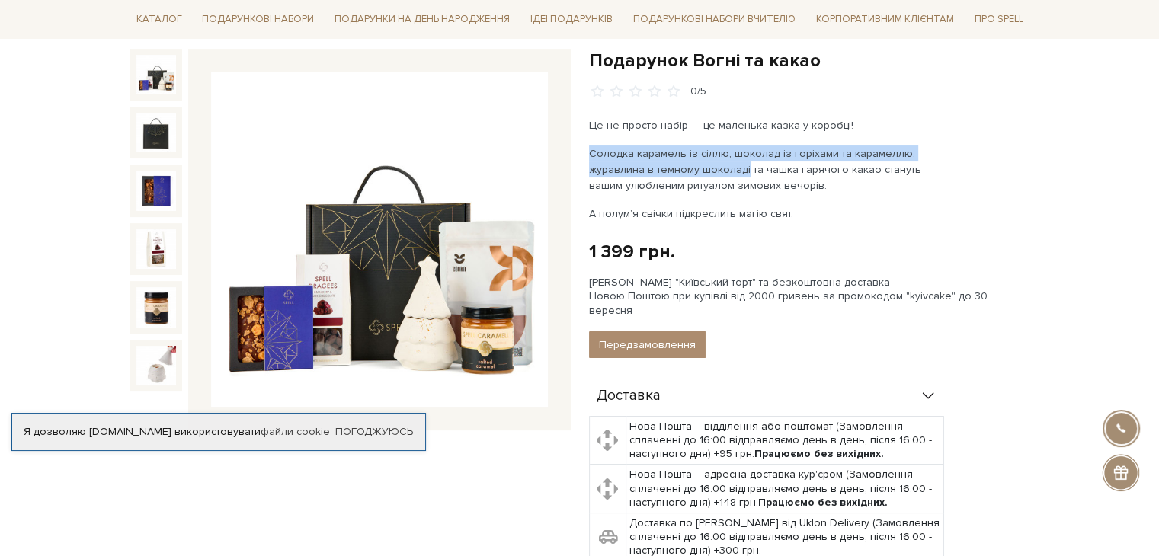
drag, startPoint x: 583, startPoint y: 151, endPoint x: 745, endPoint y: 162, distance: 162.0
click at [745, 162] on div "Подарунок Вогні та какао 0/5 Це не просто набір — це маленька казка у коробці! …" at bounding box center [809, 397] width 459 height 697
copy p "Солодка карамель із сіллю, шоколад із горіхами та карамеллю, журавлина в темном…"
